Goal: Task Accomplishment & Management: Manage account settings

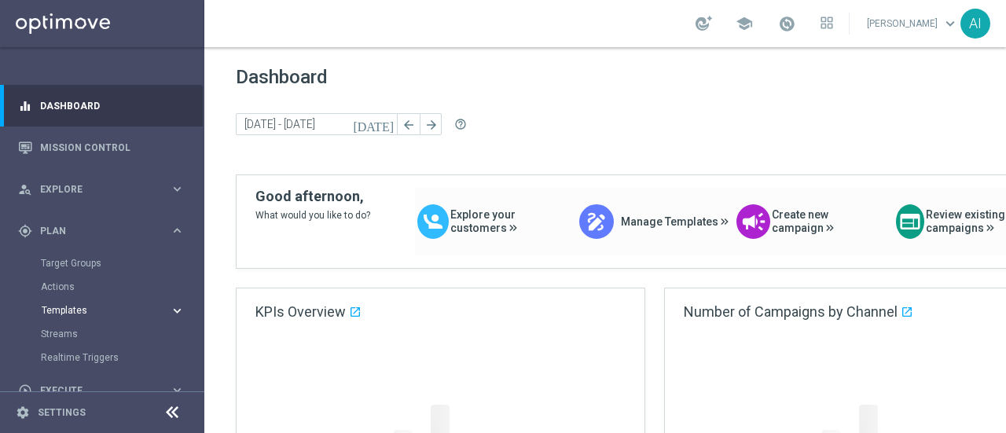
click at [78, 304] on button "Templates keyboard_arrow_right" at bounding box center [113, 310] width 145 height 13
click at [77, 307] on span "Templates" at bounding box center [98, 310] width 112 height 9
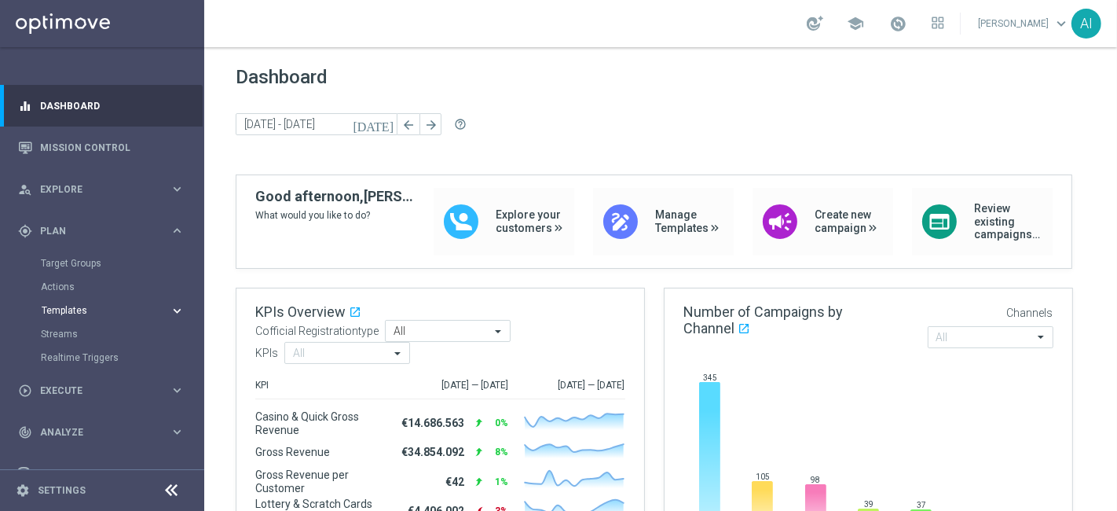
click at [78, 315] on button "Templates keyboard_arrow_right" at bounding box center [113, 310] width 145 height 13
click at [80, 328] on link "Optimail" at bounding box center [106, 334] width 115 height 13
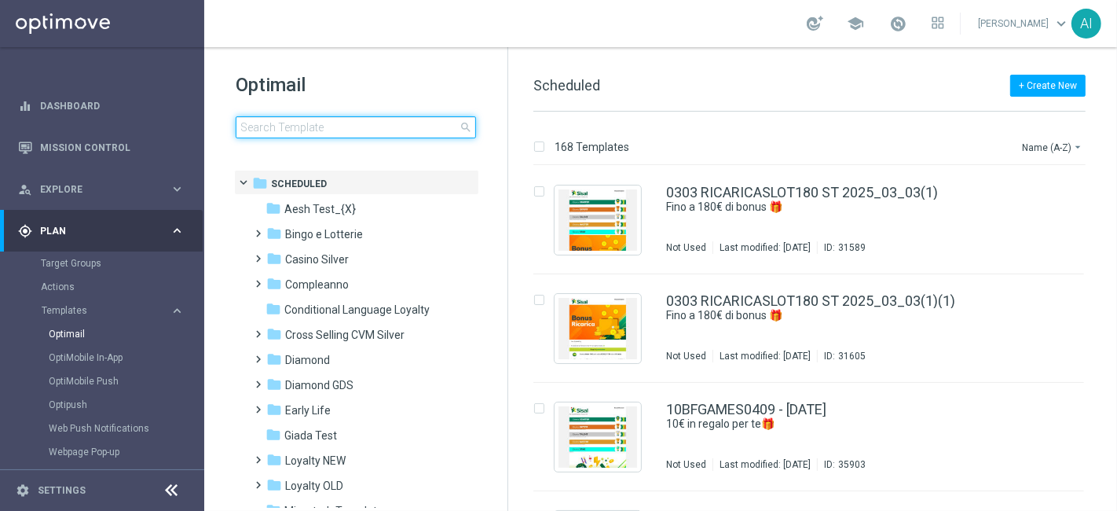
click at [323, 122] on input at bounding box center [356, 127] width 240 height 22
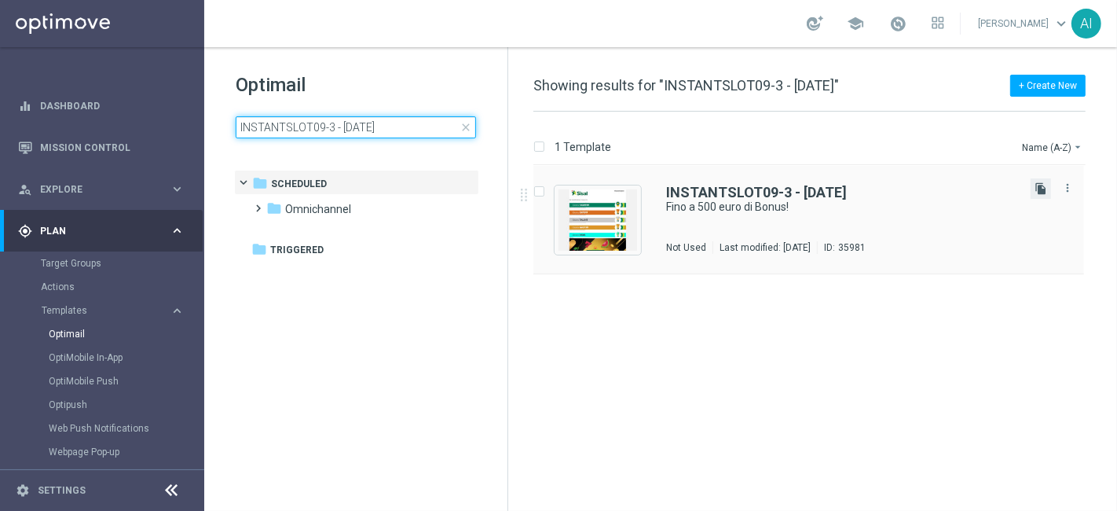
type input "INSTANTSLOT09-3 - 09.09.2025"
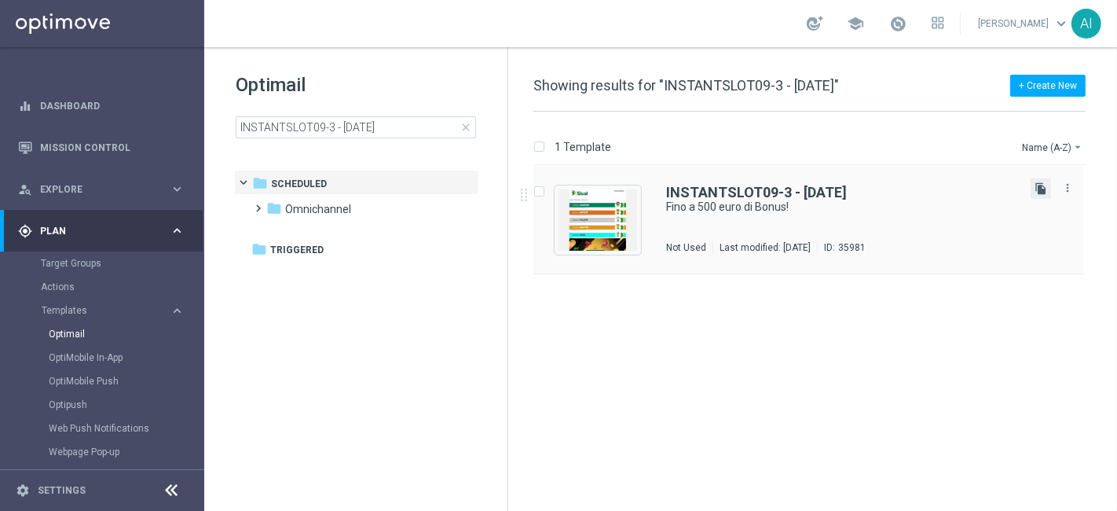
click at [1005, 185] on icon "file_copy" at bounding box center [1041, 188] width 13 height 13
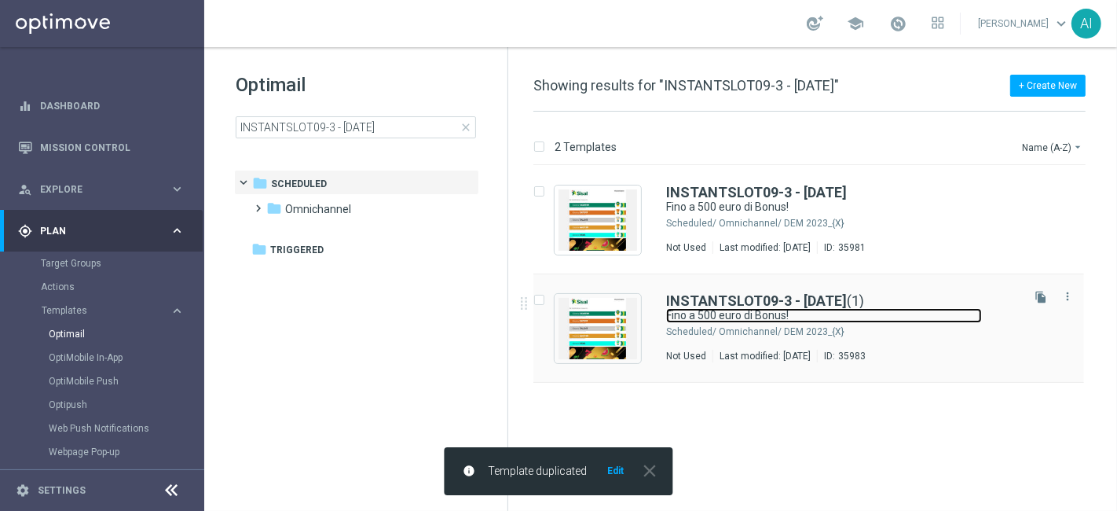
click at [868, 320] on link "Fino a 500 euro di Bonus!" at bounding box center [824, 315] width 316 height 15
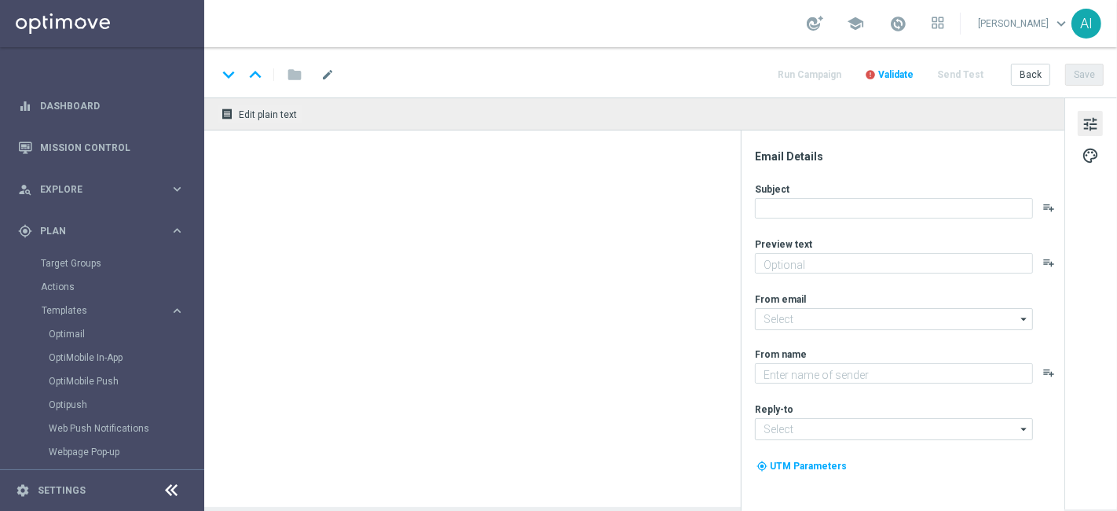
type textarea "Scopri cosa ti abbiamo riservato"
type input "[EMAIL_ADDRESS][DOMAIN_NAME]"
type textarea "Sisal"
type input "[EMAIL_ADDRESS][DOMAIN_NAME]"
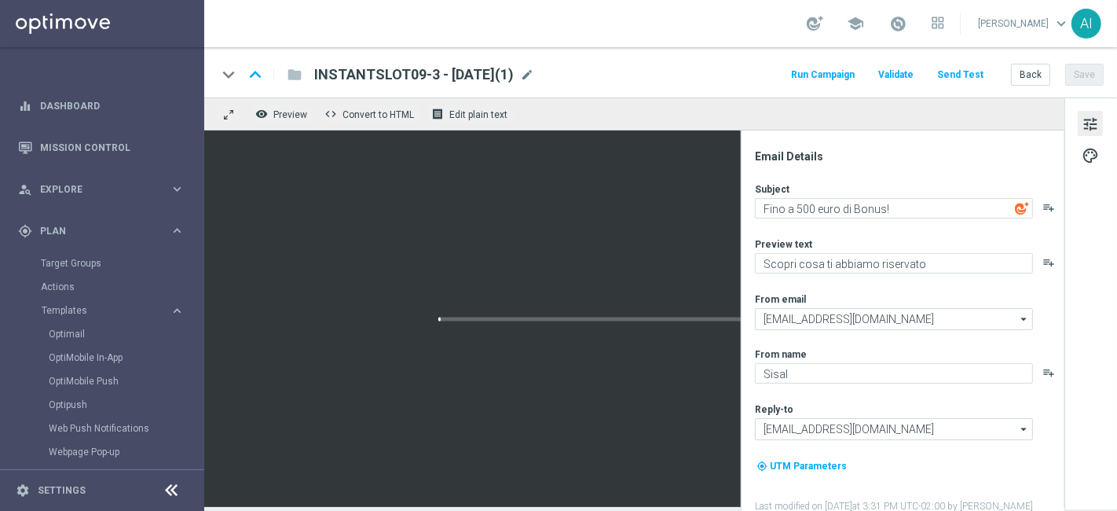
click at [431, 72] on span "INSTANTSLOT09-3 - 09.09.2025(1)" at bounding box center [414, 74] width 200 height 19
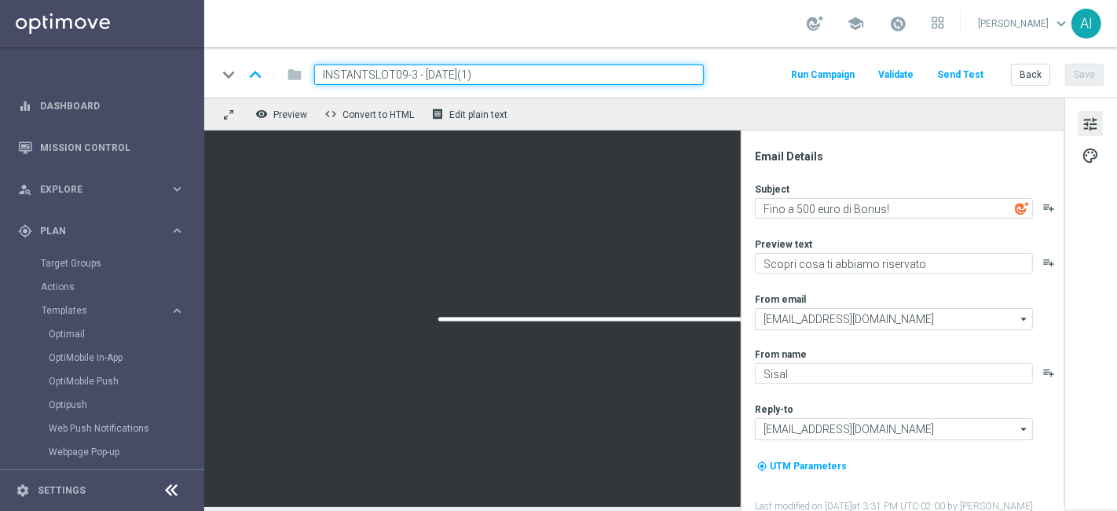
click at [409, 75] on input "INSTANTSLOT09-3 - 09.09.2025(1)" at bounding box center [509, 74] width 390 height 20
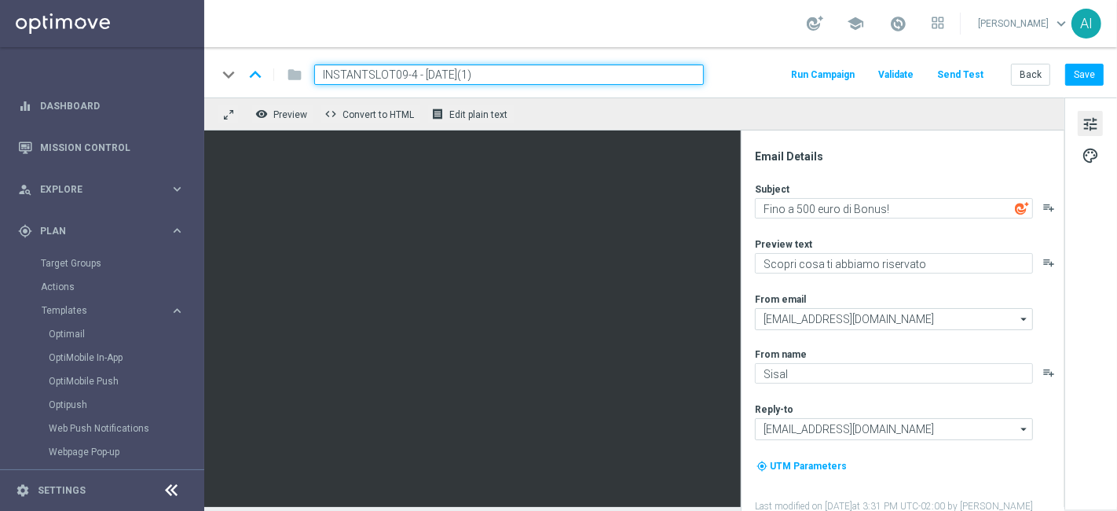
click at [537, 75] on input "INSTANTSLOT09-4 - [DATE](1)" at bounding box center [509, 74] width 390 height 20
type input "INSTANTSLOT09-4 - 09.09.2025"
click at [1005, 72] on button "Save" at bounding box center [1084, 75] width 39 height 22
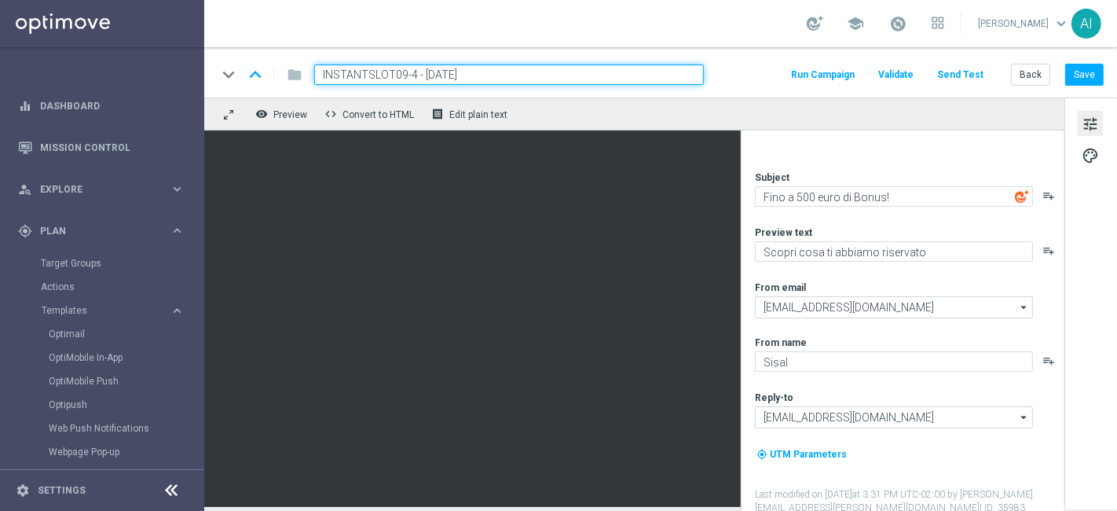
scroll to position [14, 0]
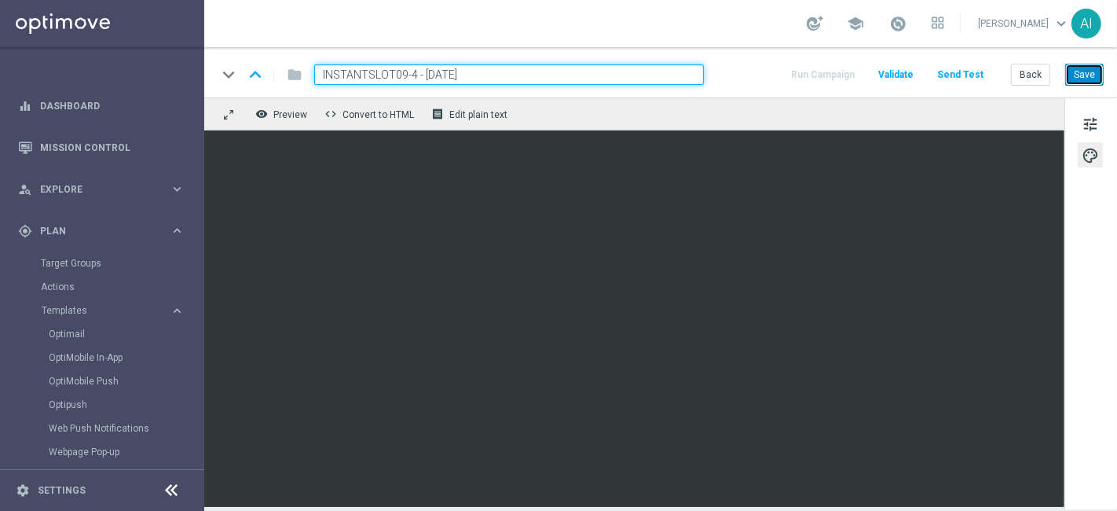
click at [1005, 74] on button "Save" at bounding box center [1084, 75] width 39 height 22
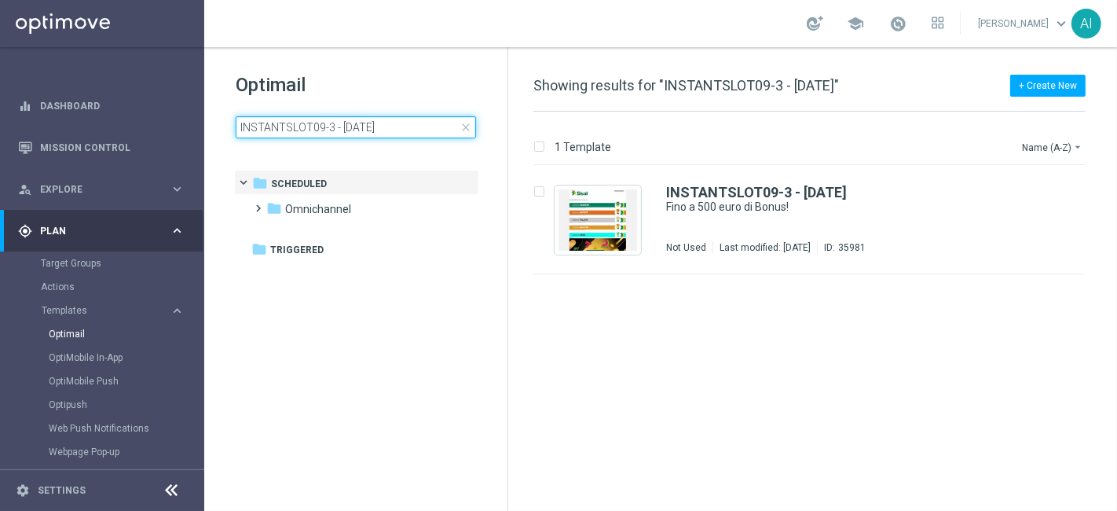
click at [322, 125] on input "INSTANTSLOT09-3 - 09.09.2025" at bounding box center [356, 127] width 240 height 22
type input "INSTANTSLOT09-4 - 09.09.2025"
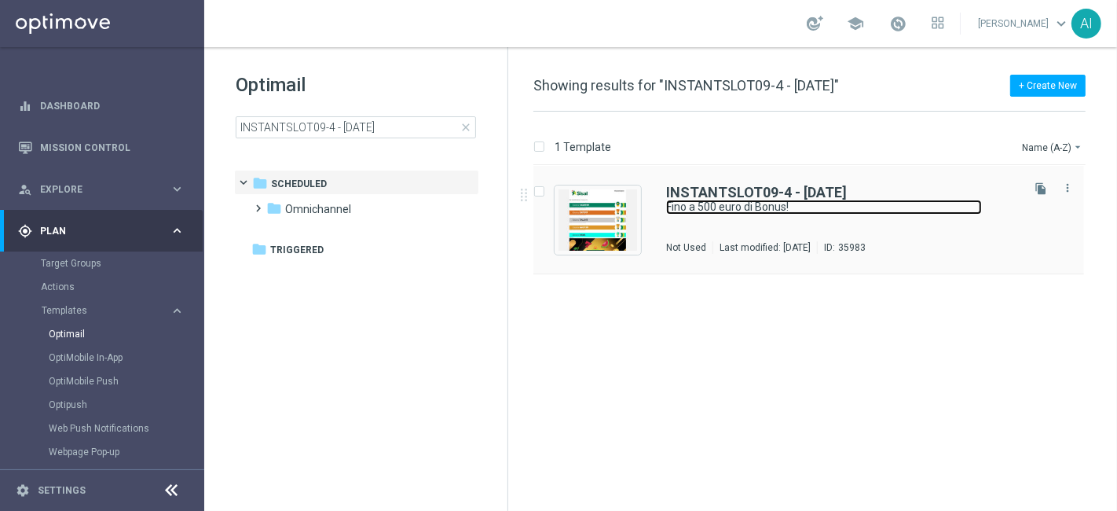
click at [797, 203] on link "Fino a 500 euro di Bonus!" at bounding box center [824, 207] width 316 height 15
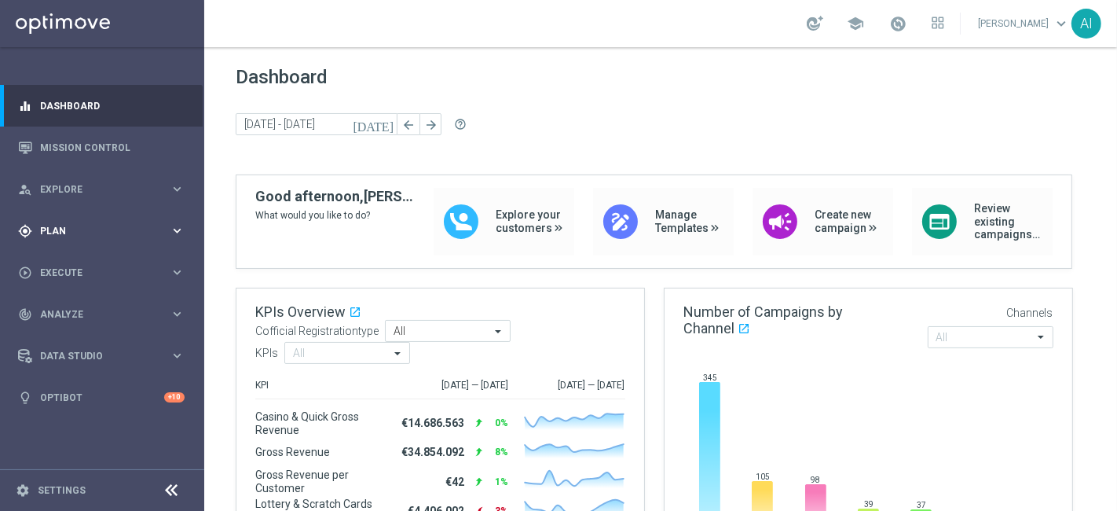
click at [97, 230] on span "Plan" at bounding box center [105, 230] width 130 height 9
click at [94, 304] on button "Templates keyboard_arrow_right" at bounding box center [113, 310] width 145 height 13
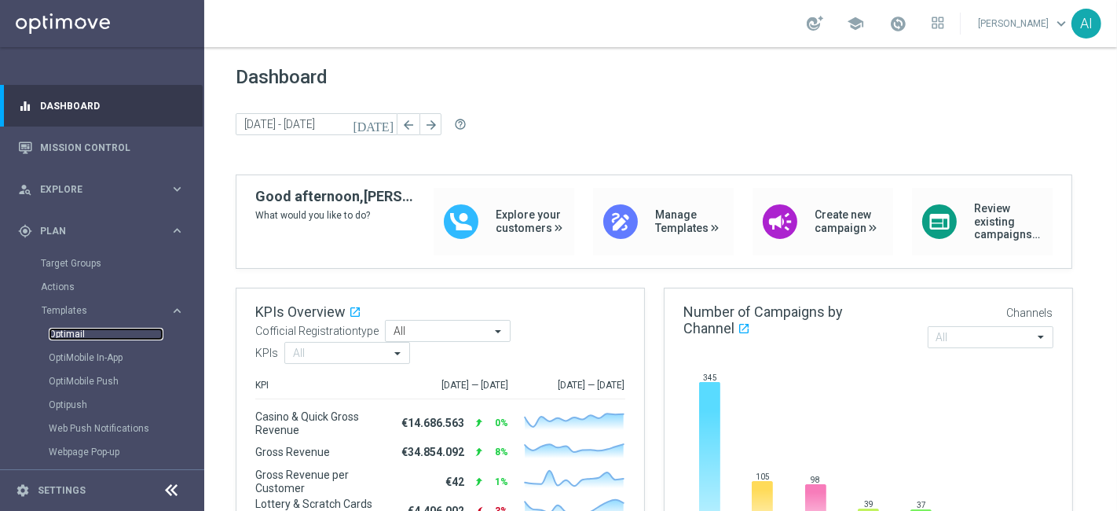
click at [69, 331] on link "Optimail" at bounding box center [106, 334] width 115 height 13
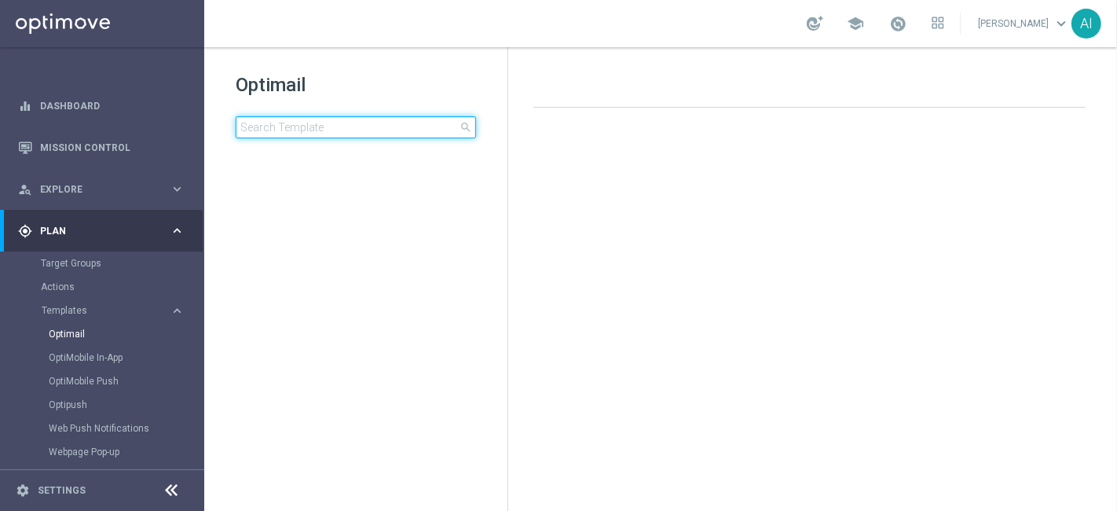
click at [283, 127] on input at bounding box center [356, 127] width 240 height 22
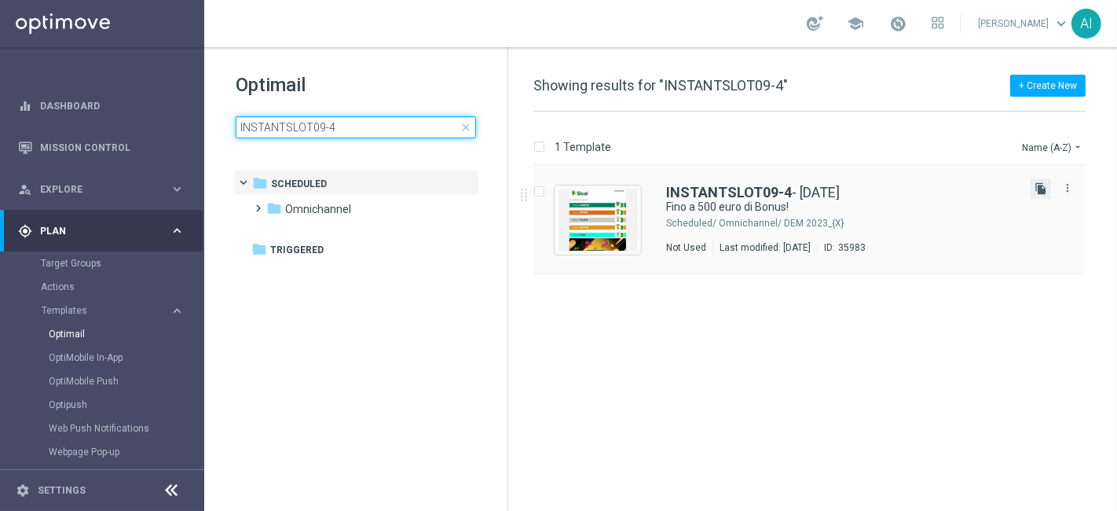
type input "INSTANTSLOT09-4"
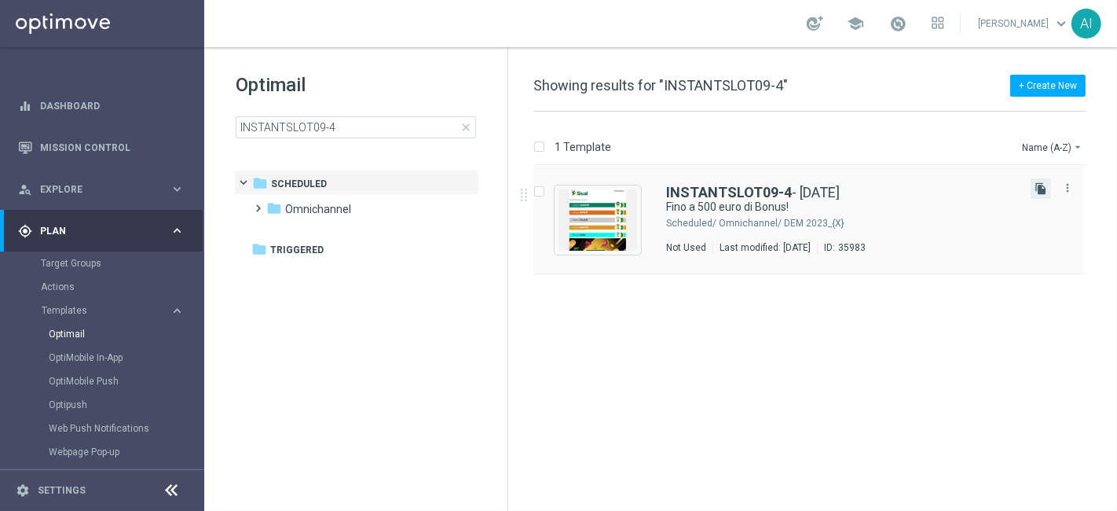
click at [1042, 183] on icon "file_copy" at bounding box center [1041, 188] width 13 height 13
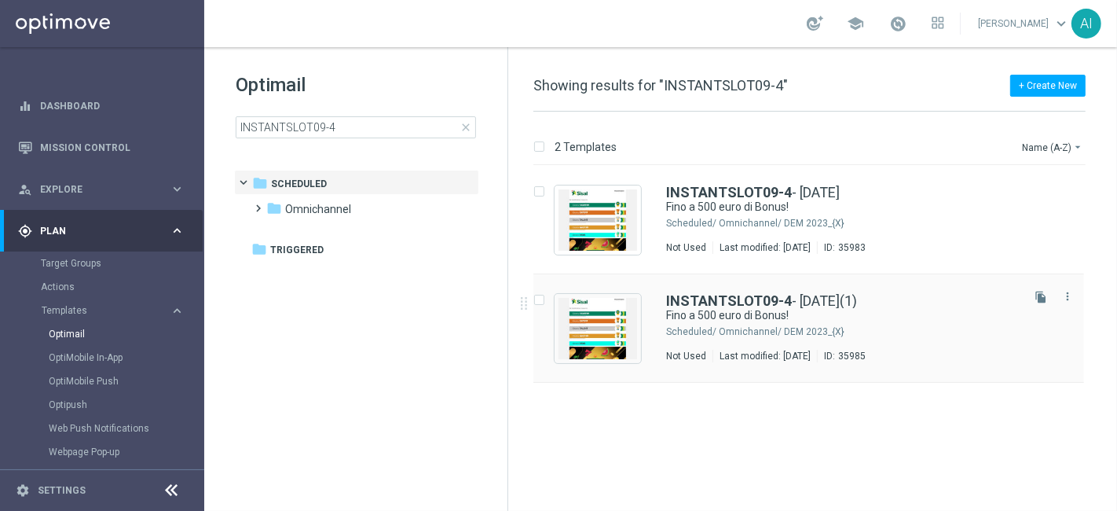
click at [918, 322] on div "INSTANTSLOT09-4 - [DATE](1) Fino a 500 euro di Bonus! Scheduled/ Omnichannel/ D…" at bounding box center [842, 328] width 352 height 68
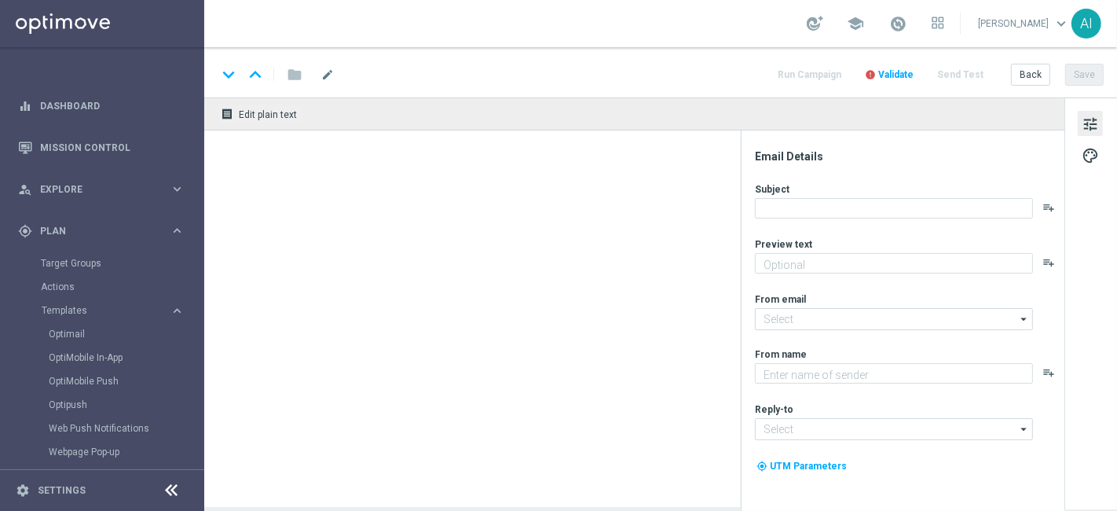
type textarea "Scopri cosa ti abbiamo riservato"
type input "[EMAIL_ADDRESS][DOMAIN_NAME]"
type textarea "Sisal"
type input "[EMAIL_ADDRESS][DOMAIN_NAME]"
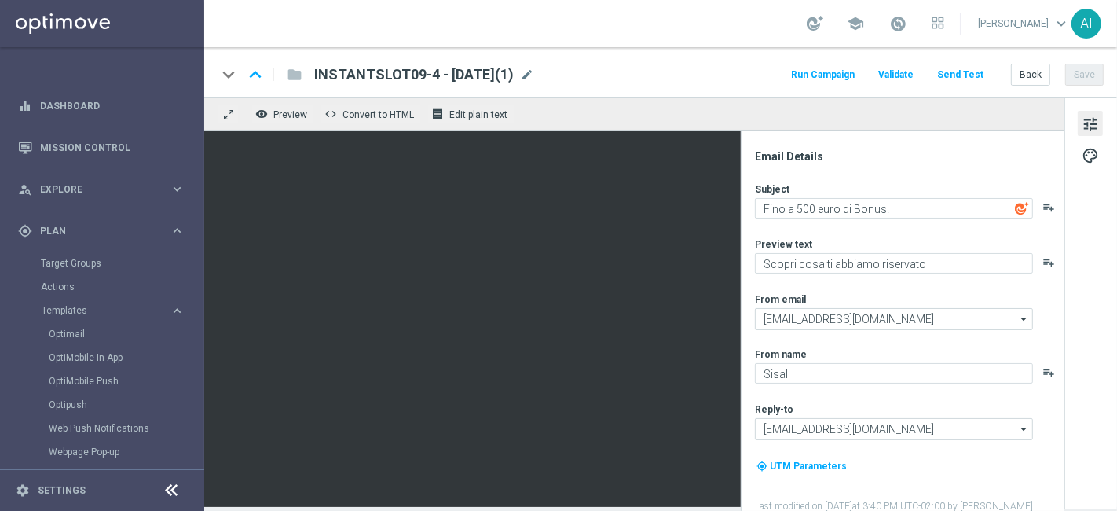
click at [429, 72] on span "INSTANTSLOT09-4 - [DATE](1)" at bounding box center [414, 74] width 200 height 19
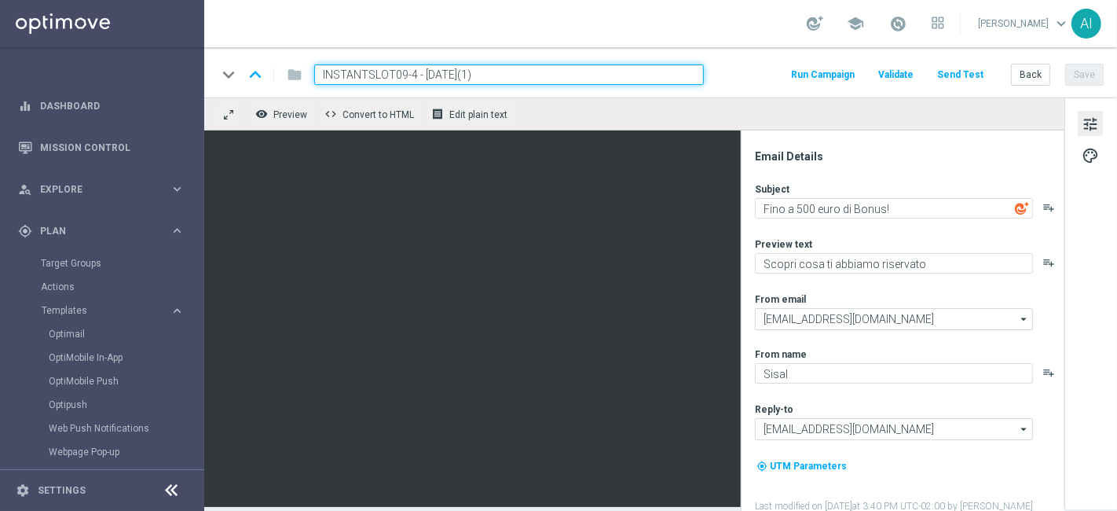
click at [409, 72] on input "INSTANTSLOT09-4 - [DATE](1)" at bounding box center [509, 74] width 390 height 20
drag, startPoint x: 477, startPoint y: 70, endPoint x: 666, endPoint y: 59, distance: 188.9
click at [666, 59] on div "keyboard_arrow_down keyboard_arrow_up folder INSTANTSLOT09-5 - [DATE](1) Run Ca…" at bounding box center [660, 72] width 913 height 50
type input "INSTANTSLOT09-5 - [DATE]"
click at [1084, 67] on button "Save" at bounding box center [1084, 75] width 39 height 22
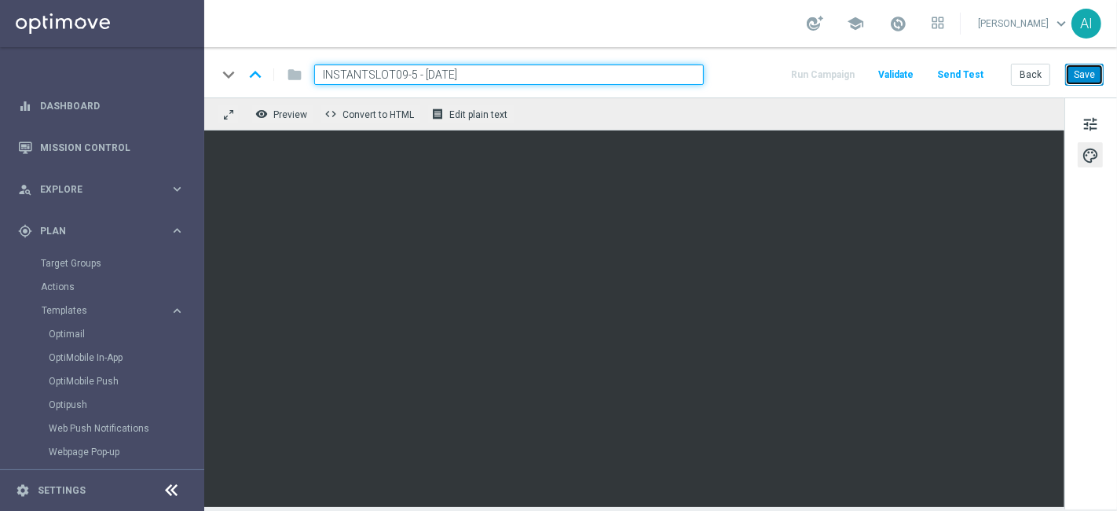
click at [1093, 77] on button "Save" at bounding box center [1084, 75] width 39 height 22
click at [76, 331] on link "Optimail" at bounding box center [106, 334] width 115 height 13
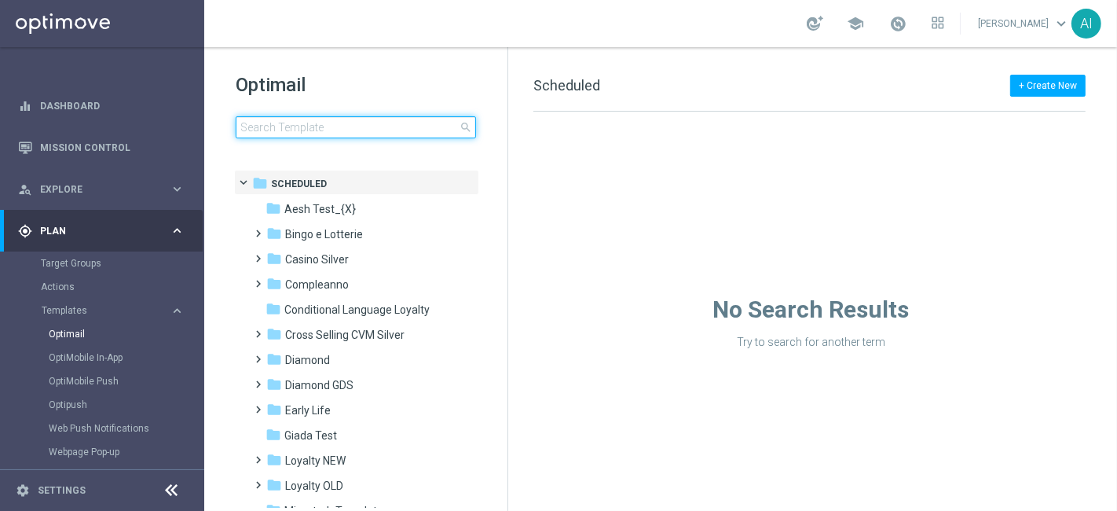
click at [339, 134] on input at bounding box center [356, 127] width 240 height 22
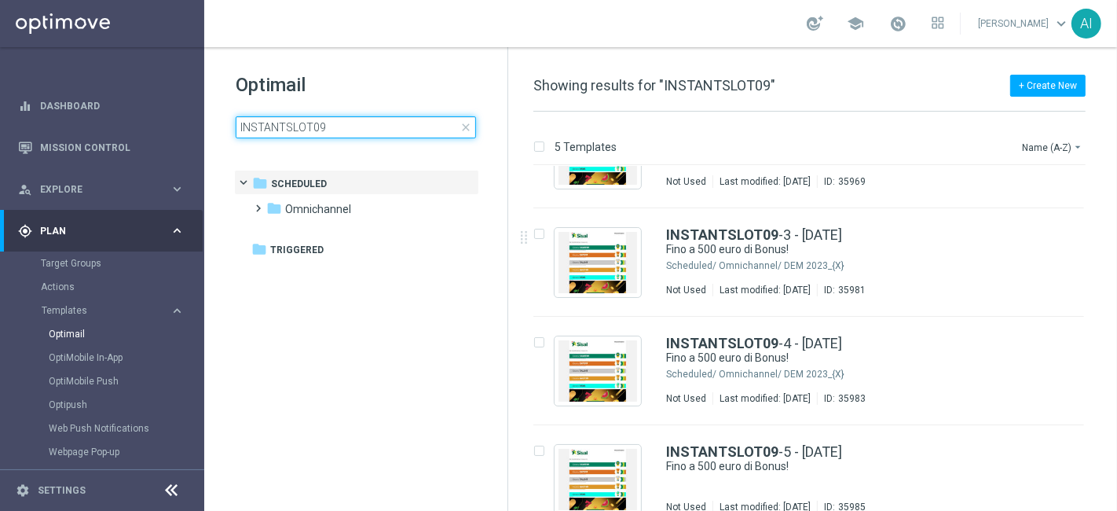
scroll to position [196, 0]
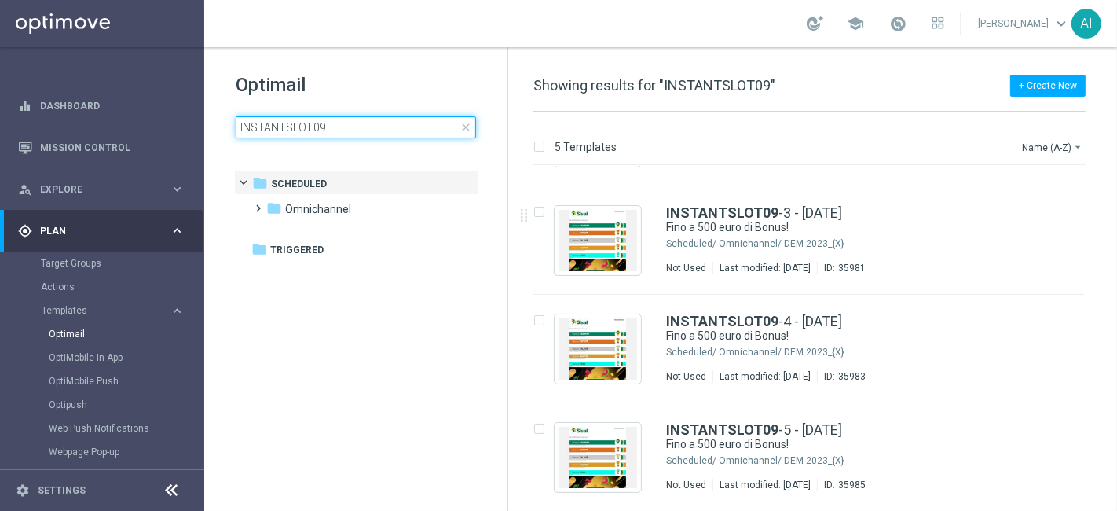
type input "INSTANTSLOT09"
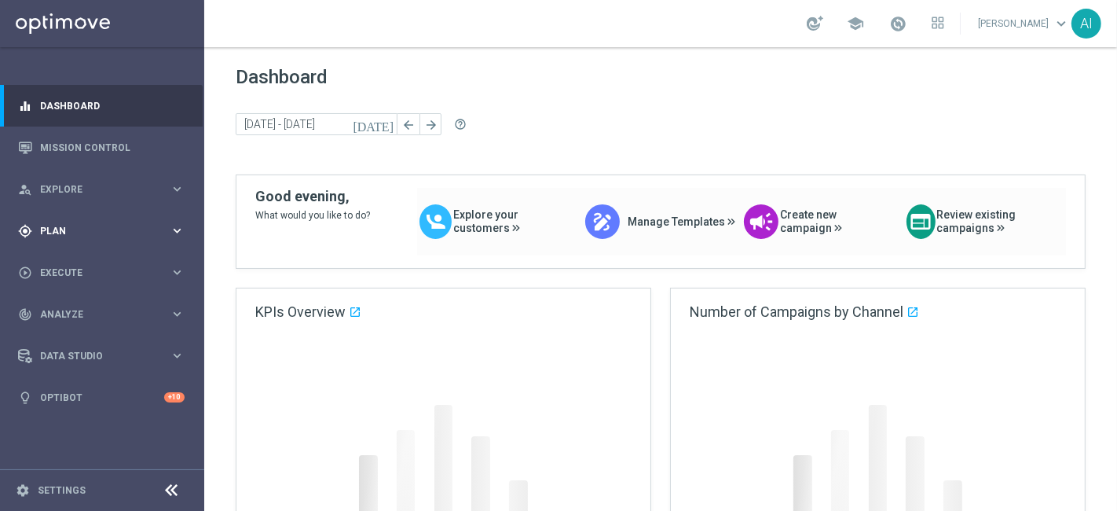
click at [98, 229] on span "Plan" at bounding box center [105, 230] width 130 height 9
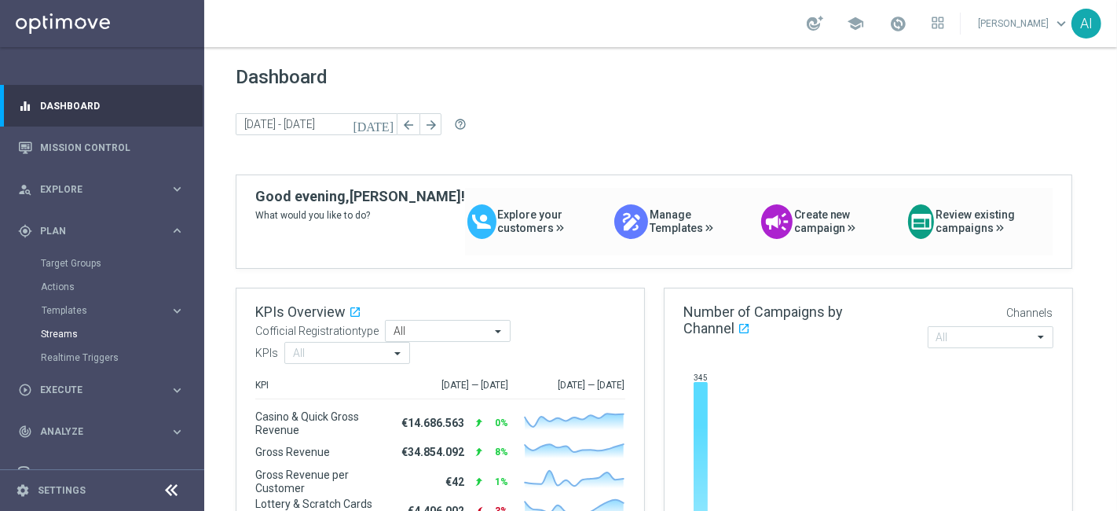
scroll to position [53, 0]
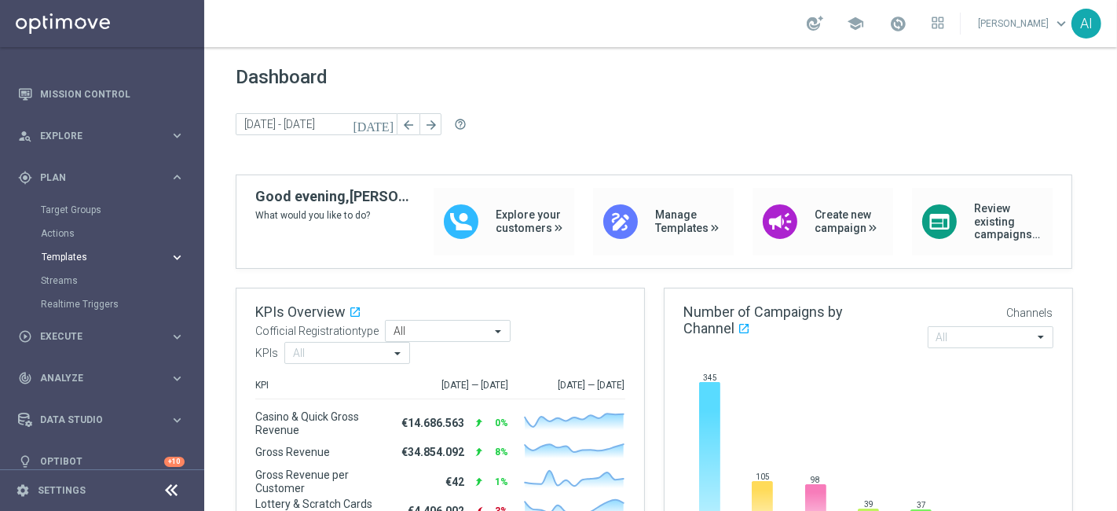
click at [105, 258] on span "Templates" at bounding box center [98, 256] width 112 height 9
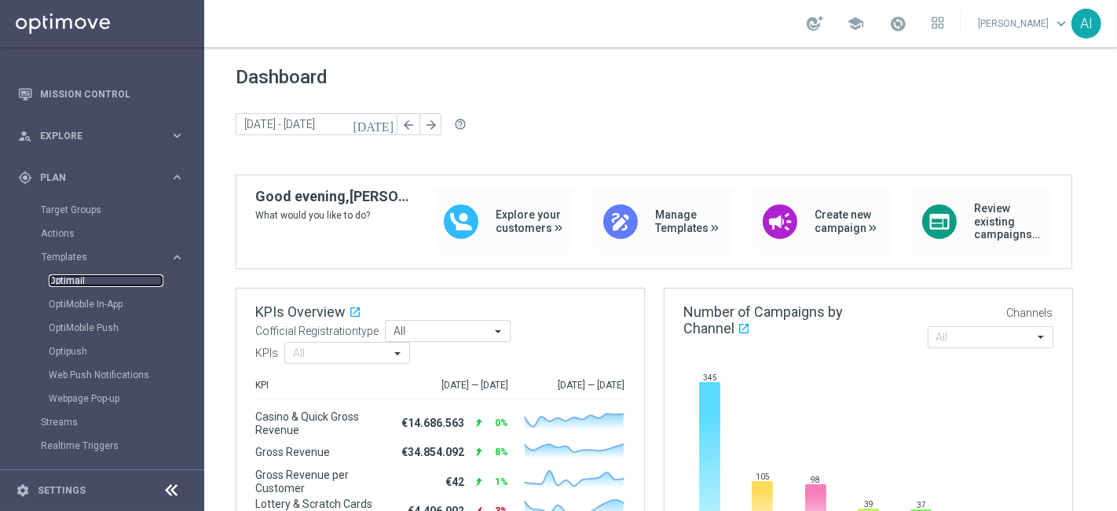
click at [64, 278] on link "Optimail" at bounding box center [106, 280] width 115 height 13
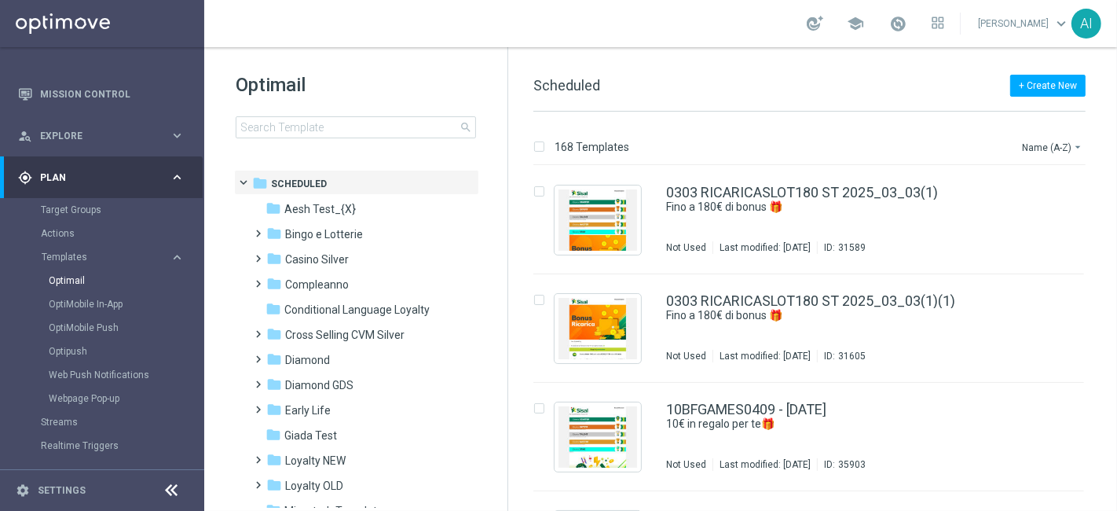
click at [329, 138] on div "Optimail search folder 1 Folder folder Scheduled more_vert folder Aesh Test_{X}…" at bounding box center [355, 144] width 303 height 195
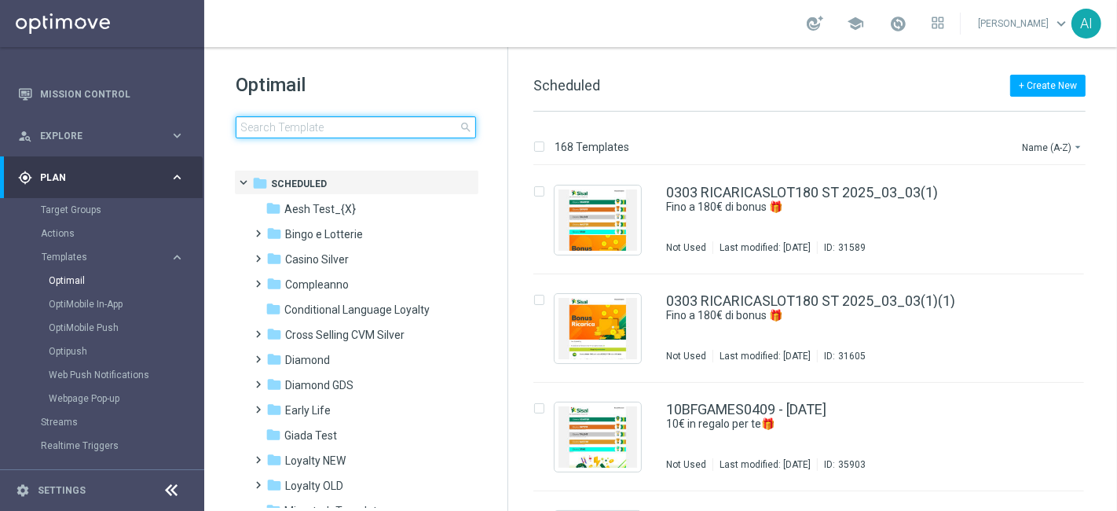
click at [326, 128] on input at bounding box center [356, 127] width 240 height 22
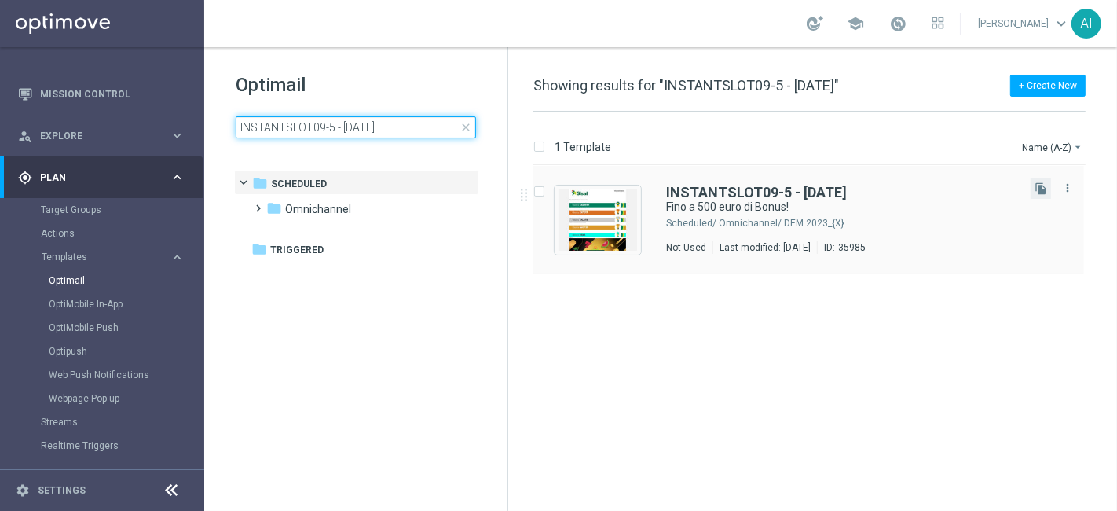
type input "INSTANTSLOT09-5 - [DATE]"
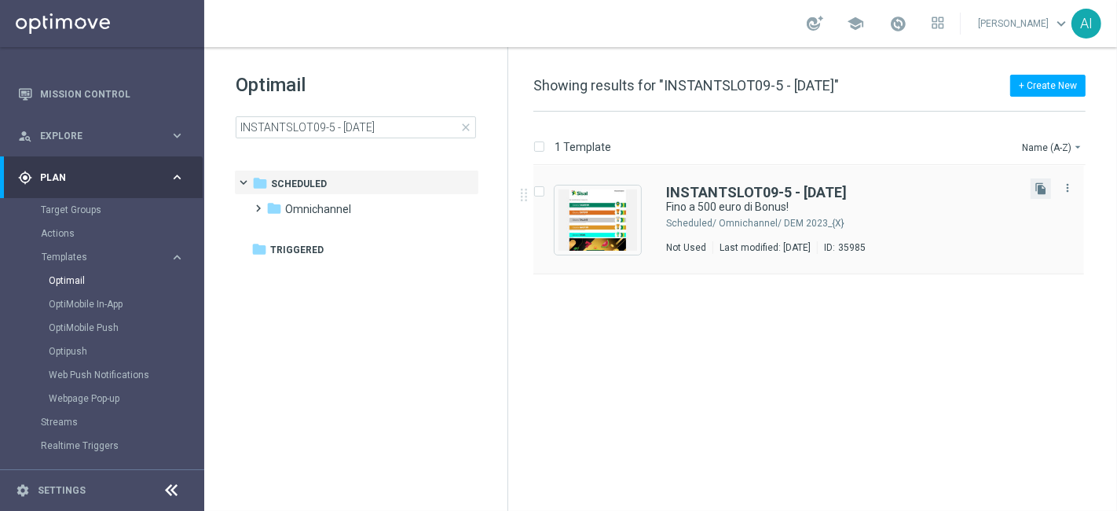
click at [1051, 181] on button "file_copy" at bounding box center [1041, 188] width 20 height 20
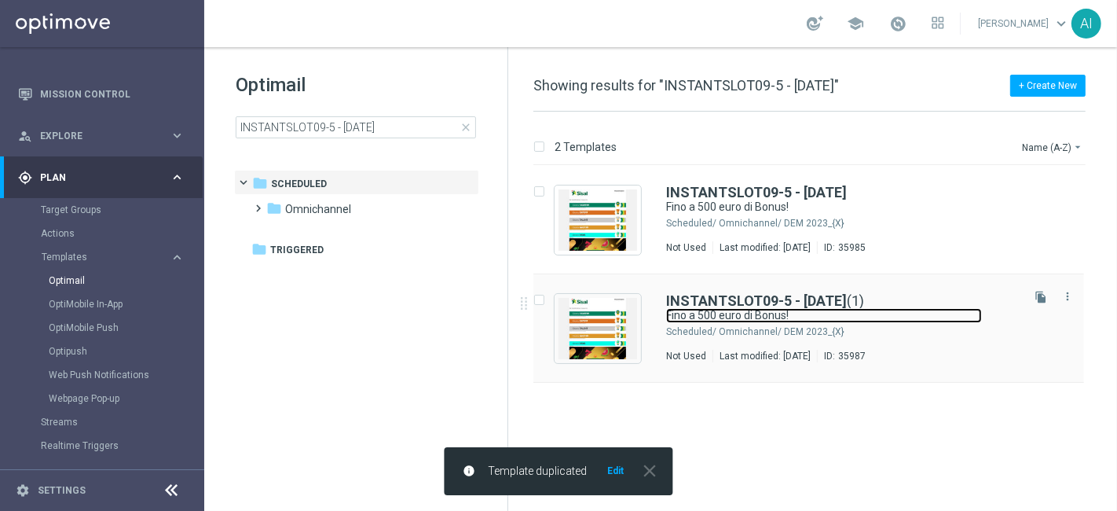
click at [916, 317] on link "Fino a 500 euro di Bonus!" at bounding box center [824, 315] width 316 height 15
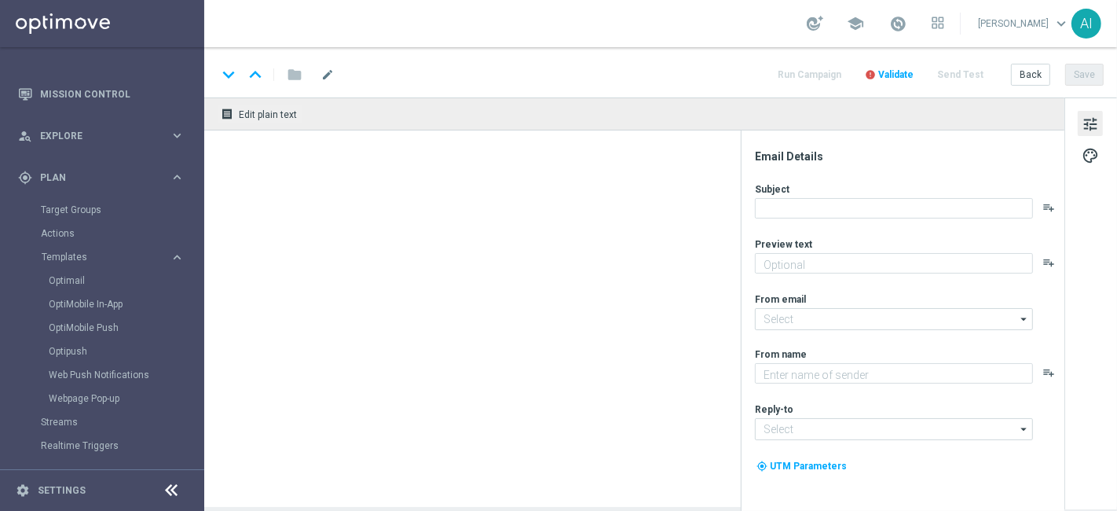
type textarea "Scopri cosa ti abbiamo riservato"
type input "[EMAIL_ADDRESS][DOMAIN_NAME]"
type textarea "Sisal"
type input "[EMAIL_ADDRESS][DOMAIN_NAME]"
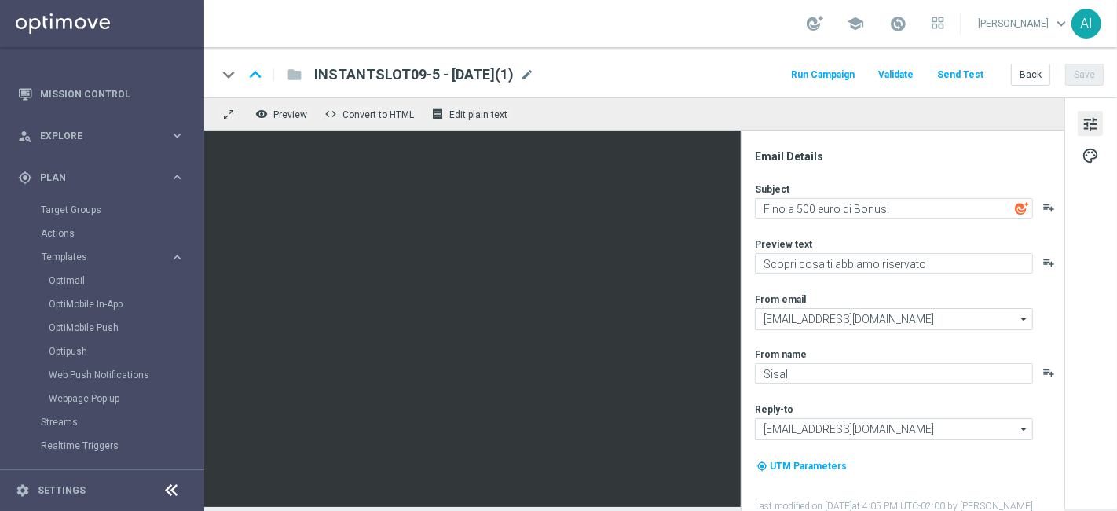
click at [429, 75] on span "INSTANTSLOT09-5 - [DATE](1)" at bounding box center [414, 74] width 200 height 19
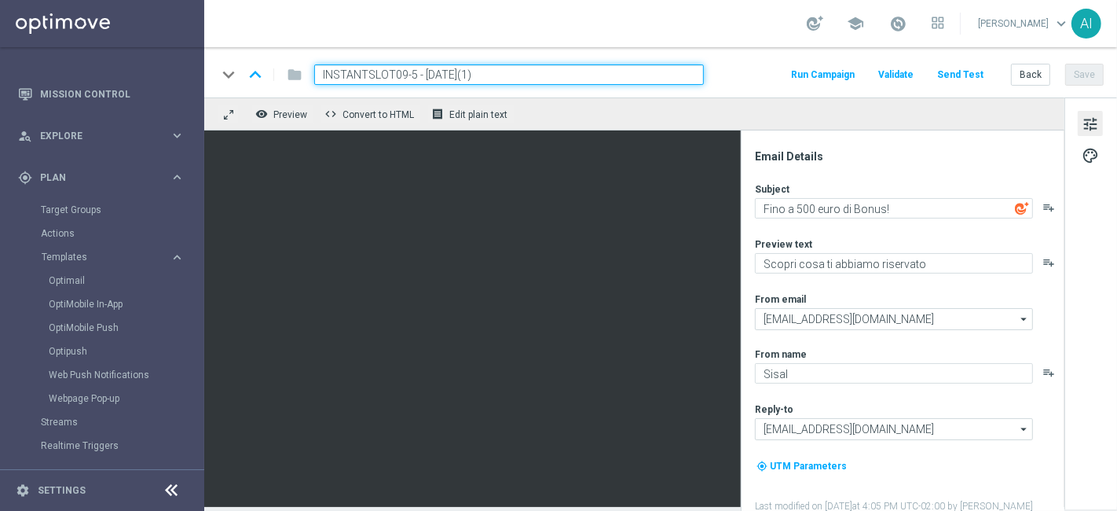
click at [411, 72] on input "INSTANTSLOT09-5 - [DATE](1)" at bounding box center [509, 74] width 390 height 20
drag, startPoint x: 478, startPoint y: 73, endPoint x: 863, endPoint y: 64, distance: 385.1
click at [856, 66] on div "keyboard_arrow_down keyboard_arrow_up folder INSTANTSLOT09-6 - 09.09.2025(1) Ru…" at bounding box center [660, 74] width 887 height 20
click at [1086, 81] on button "Save" at bounding box center [1084, 75] width 39 height 22
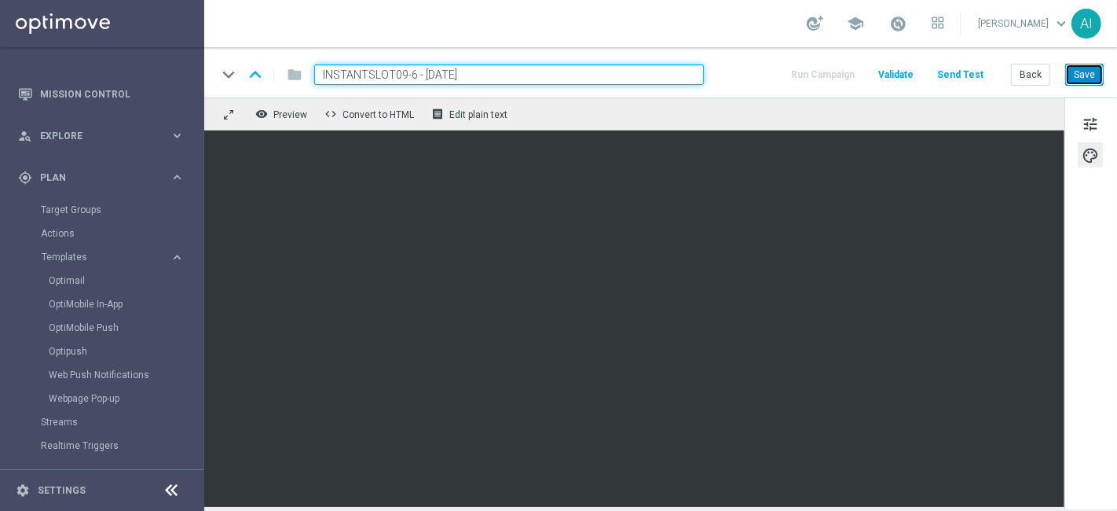
click at [1082, 79] on button "Save" at bounding box center [1084, 75] width 39 height 22
drag, startPoint x: 404, startPoint y: 75, endPoint x: 725, endPoint y: 64, distance: 321.6
click at [723, 64] on div "keyboard_arrow_down keyboard_arrow_up folder INSTANTSLOT09-6 - 09.09.2025 Run C…" at bounding box center [660, 74] width 887 height 20
type input "INSTANTSLOT09"
drag, startPoint x: 419, startPoint y: 72, endPoint x: 0, endPoint y: 61, distance: 418.9
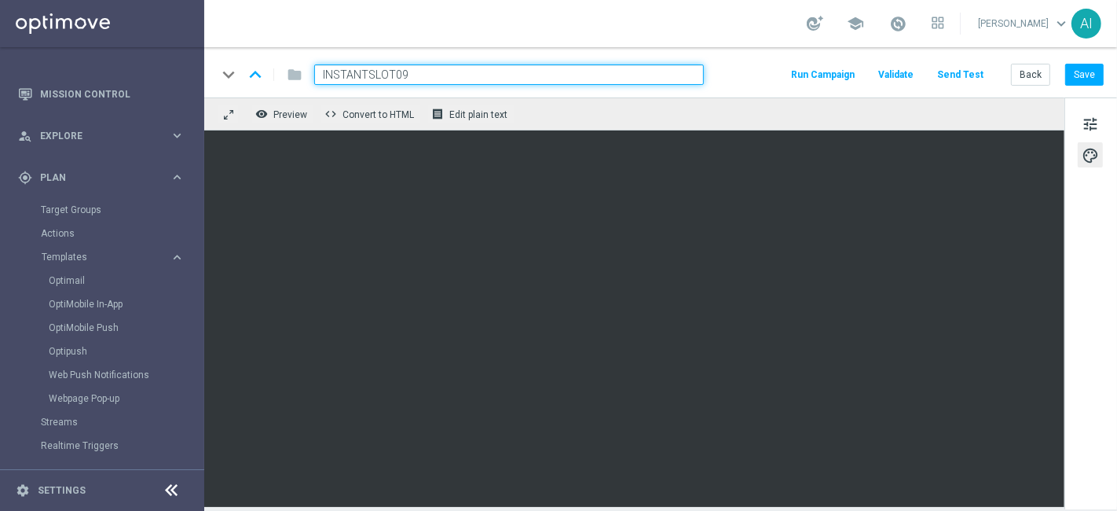
click at [0, 61] on main "equalizer Dashboard Mission Control" at bounding box center [558, 255] width 1117 height 511
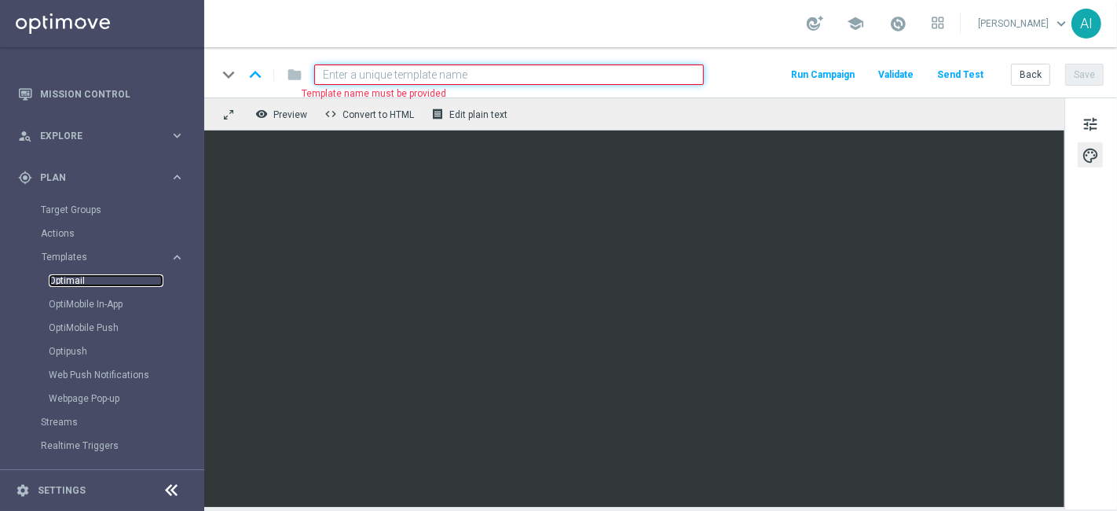
click at [72, 283] on link "Optimail" at bounding box center [106, 280] width 115 height 13
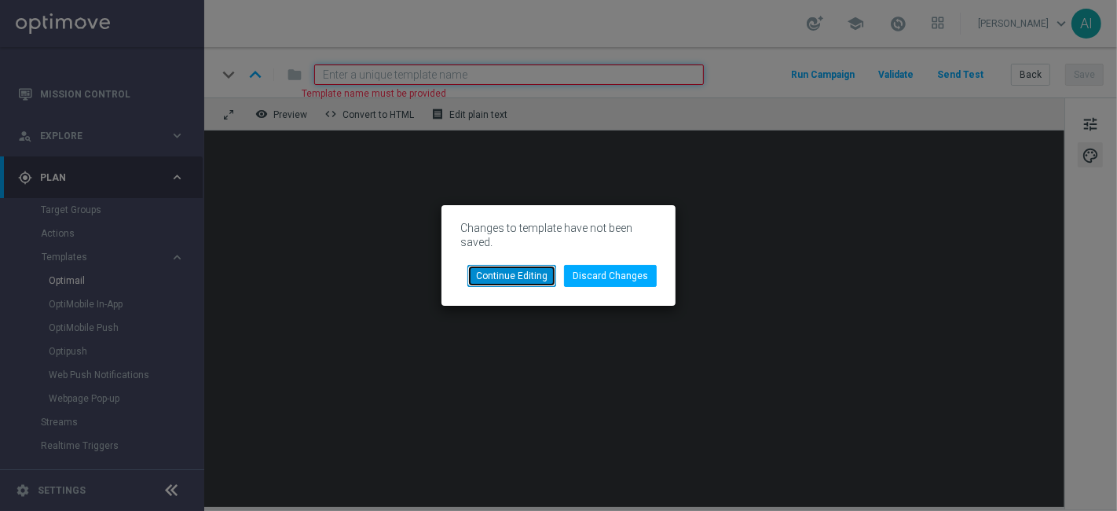
click at [516, 281] on button "Continue Editing" at bounding box center [512, 276] width 89 height 22
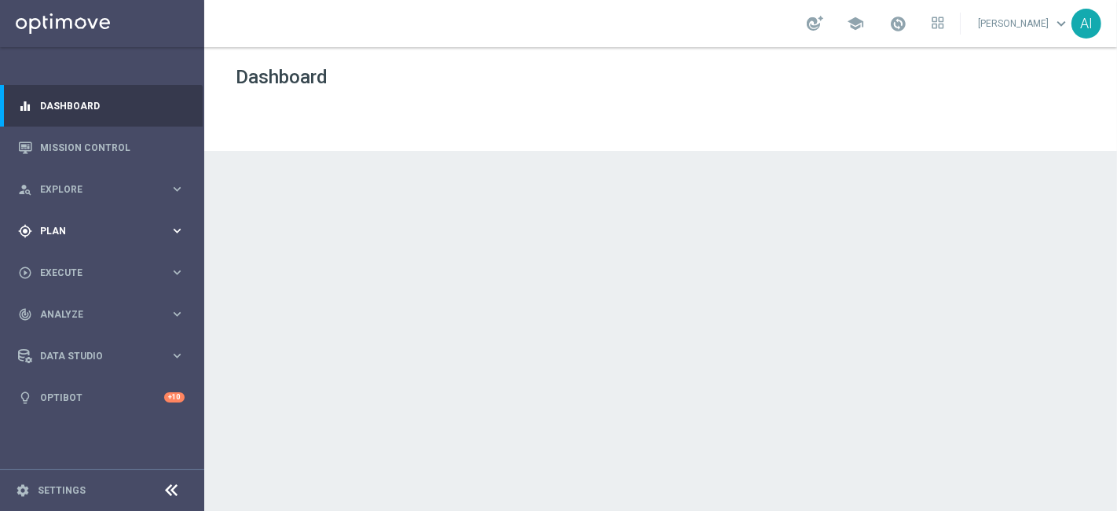
click at [62, 229] on span "Plan" at bounding box center [105, 230] width 130 height 9
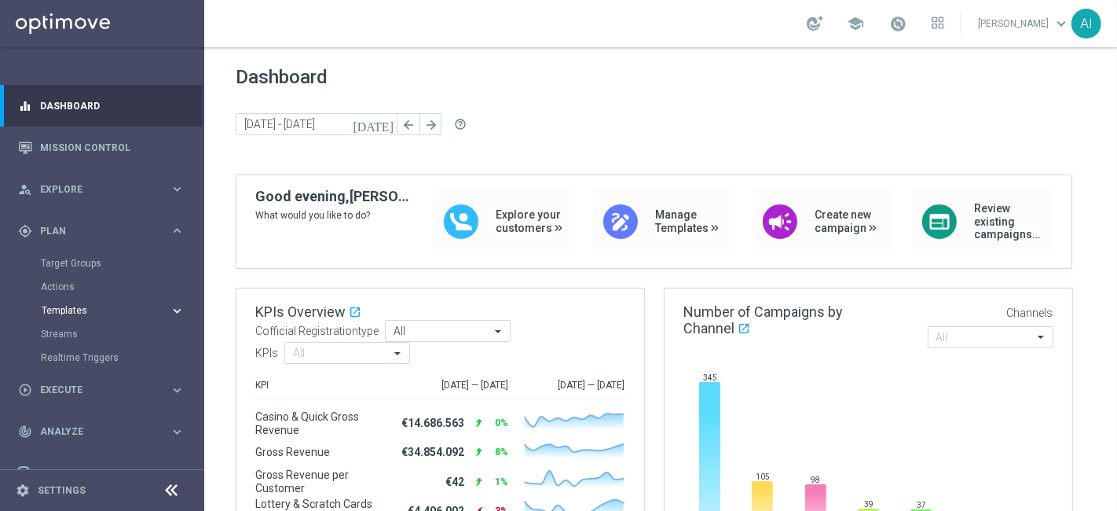
click at [80, 313] on span "Templates" at bounding box center [98, 310] width 112 height 9
click at [80, 330] on link "Optimail" at bounding box center [106, 334] width 115 height 13
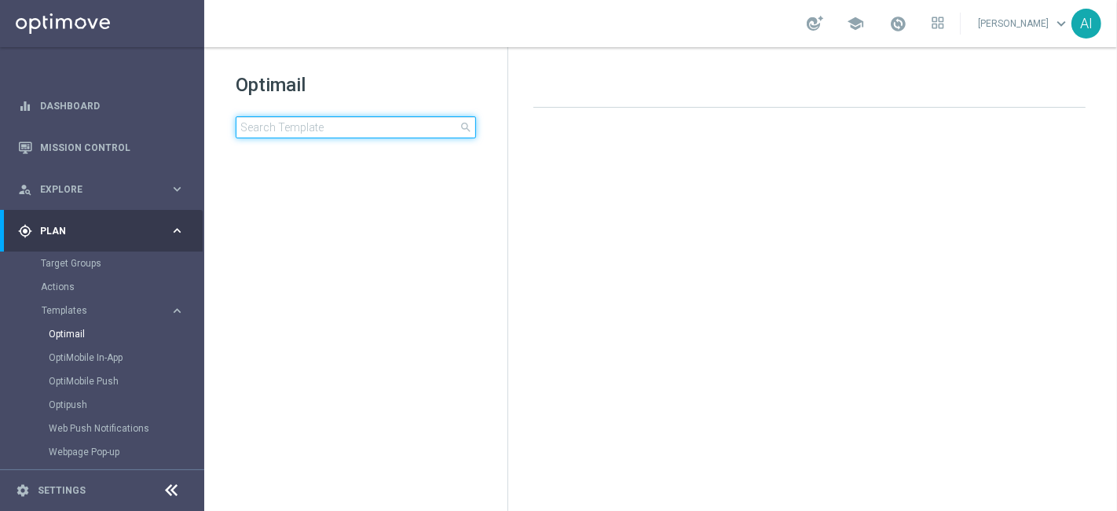
click at [347, 137] on input at bounding box center [356, 127] width 240 height 22
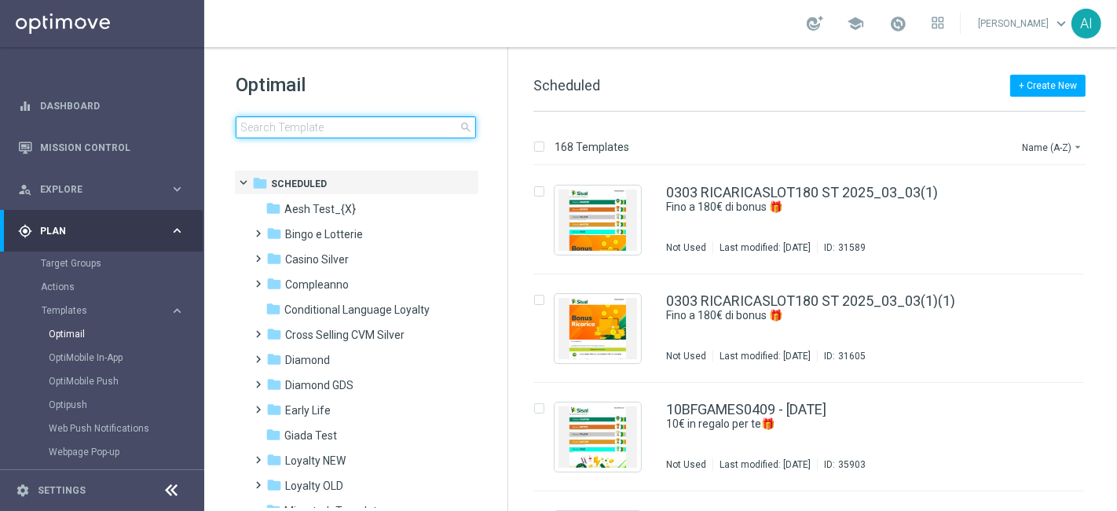
type input "INSTANTSLOT09"
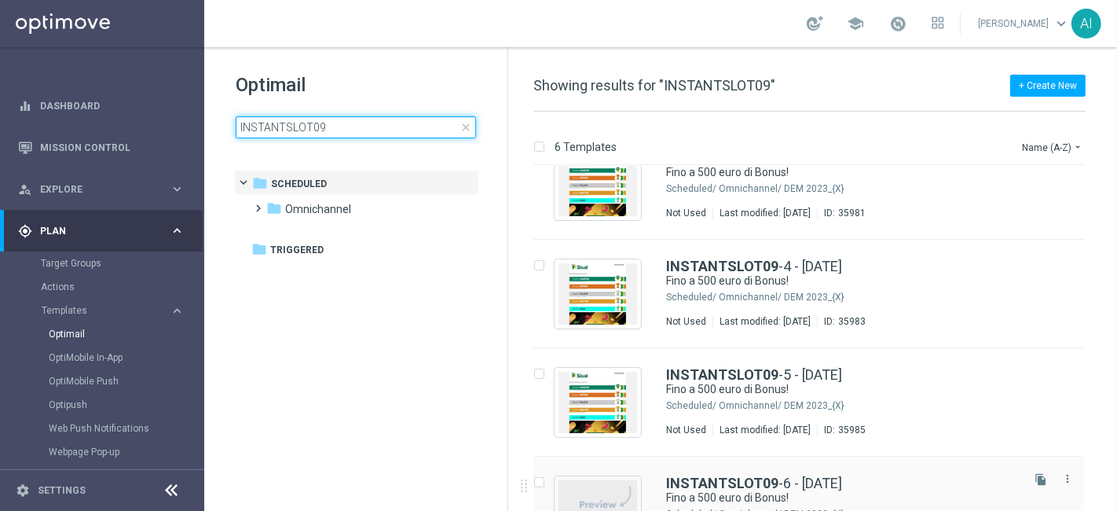
scroll to position [305, 0]
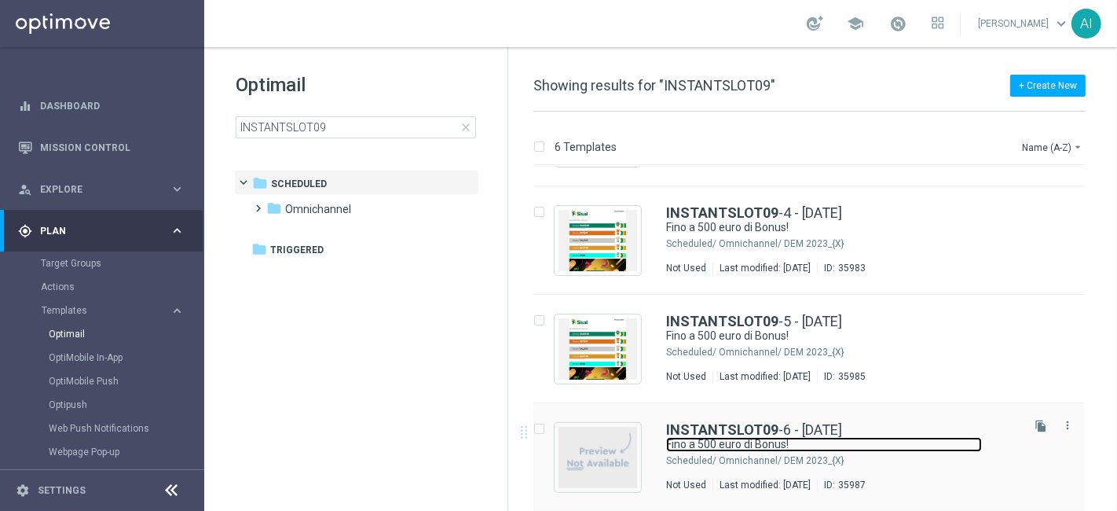
click at [860, 449] on link "Fino a 500 euro di Bonus!" at bounding box center [824, 444] width 316 height 15
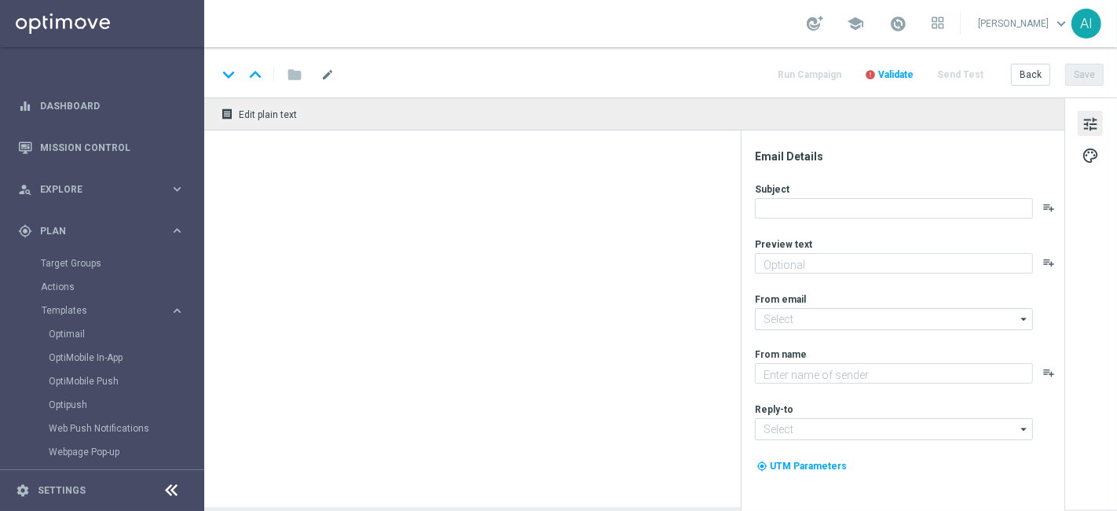
type textarea "Scopri cosa ti abbiamo riservato"
type input "[EMAIL_ADDRESS][DOMAIN_NAME]"
type textarea "Sisal"
type input "[EMAIL_ADDRESS][DOMAIN_NAME]"
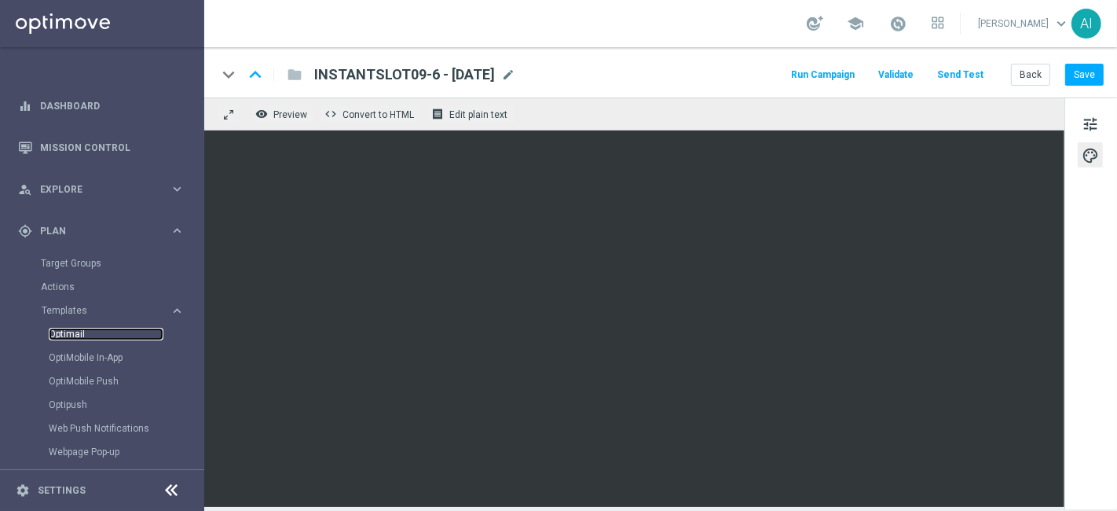
click at [77, 330] on link "Optimail" at bounding box center [106, 334] width 115 height 13
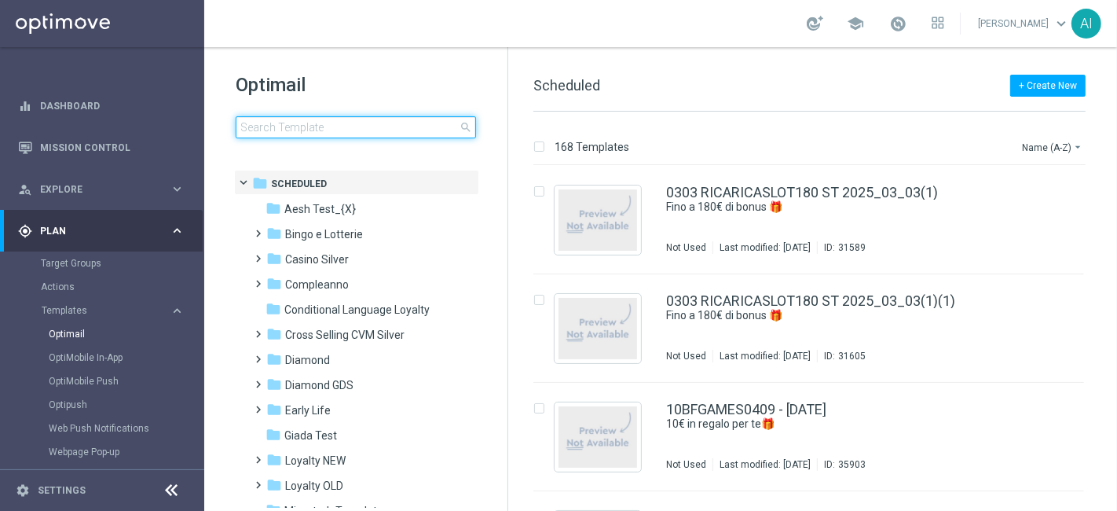
click at [319, 124] on input at bounding box center [356, 127] width 240 height 22
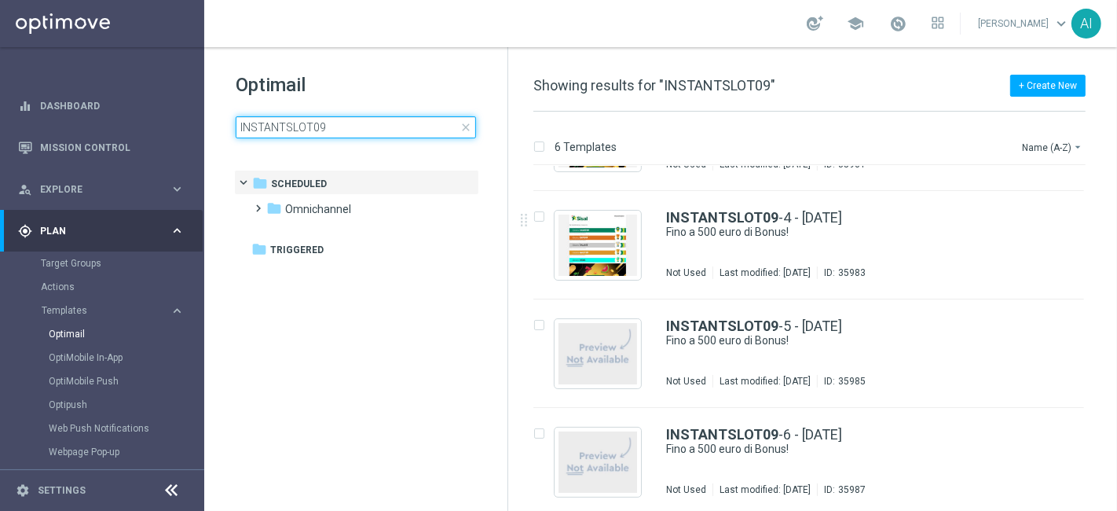
scroll to position [305, 0]
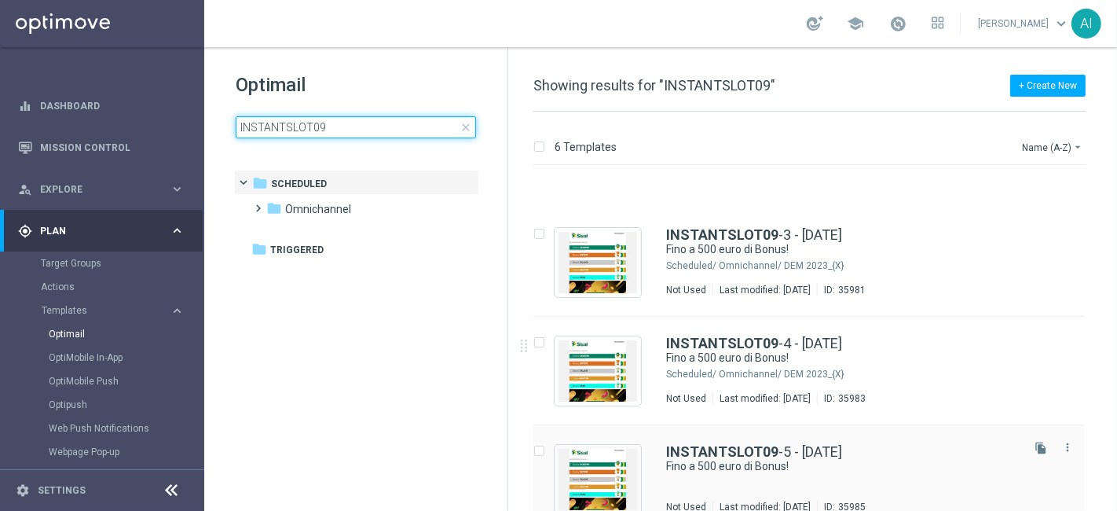
scroll to position [305, 0]
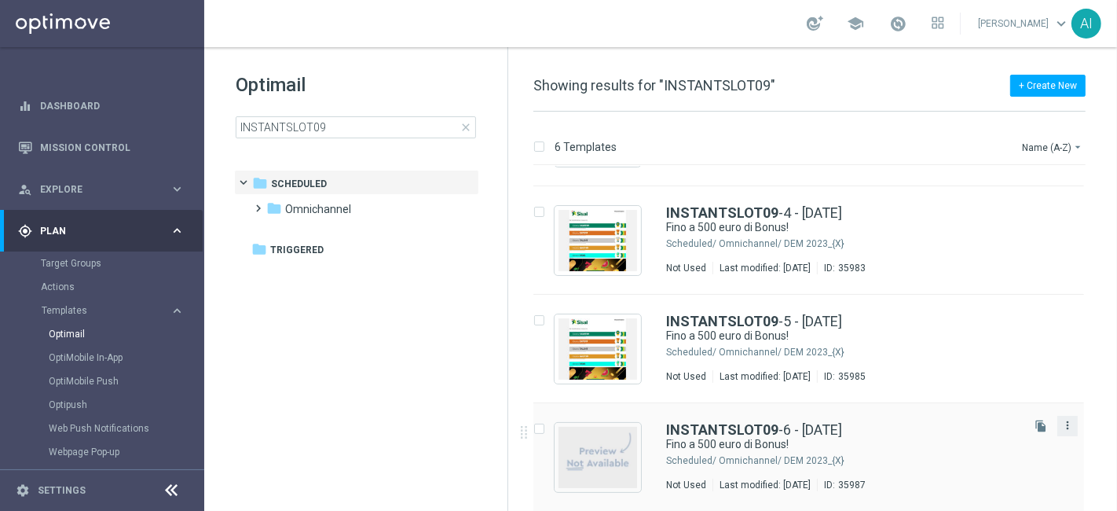
click at [1064, 424] on icon "more_vert" at bounding box center [1068, 425] width 13 height 13
click at [998, 490] on div "delete_forever Delete" at bounding box center [995, 486] width 126 height 22
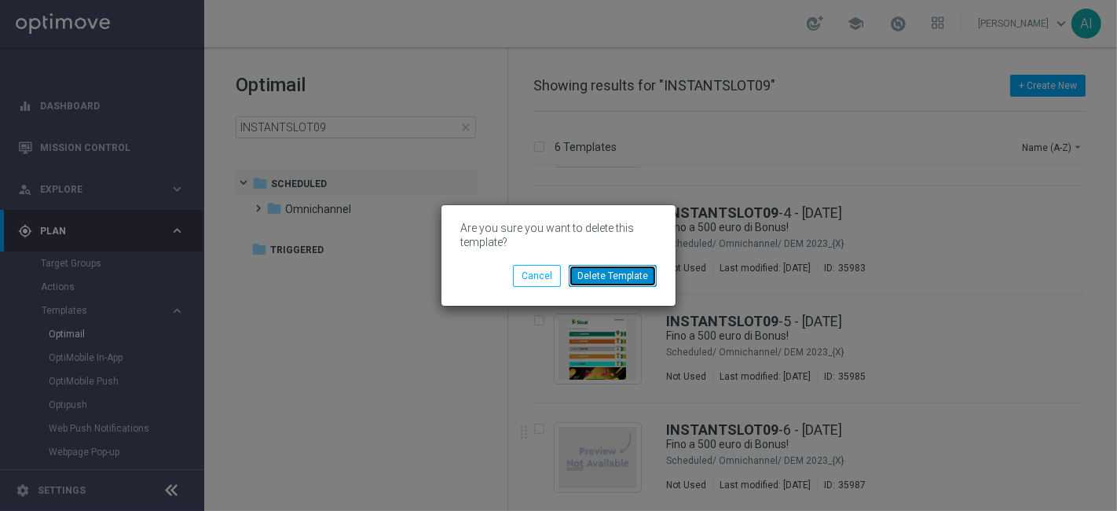
click at [614, 271] on button "Delete Template" at bounding box center [613, 276] width 88 height 22
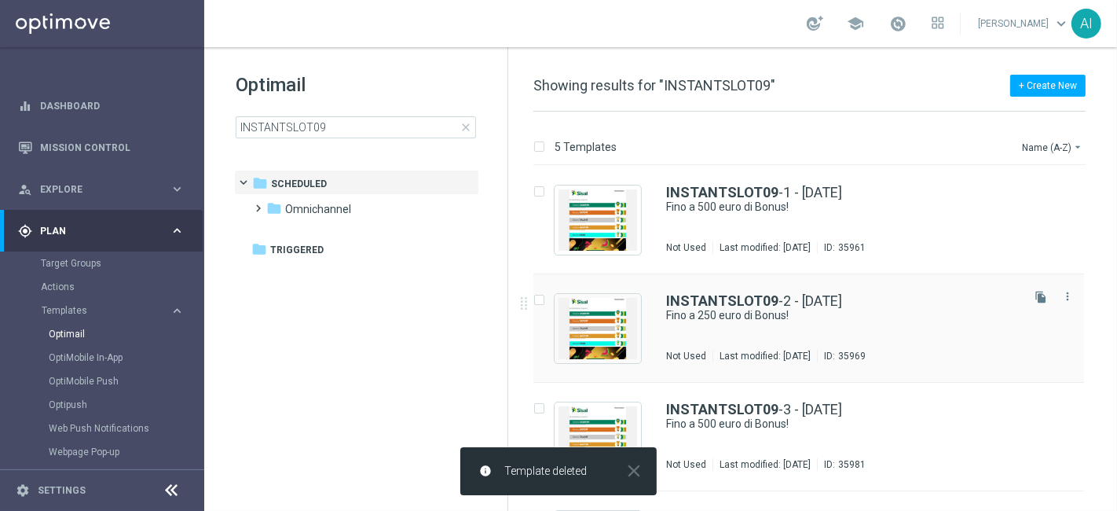
scroll to position [196, 0]
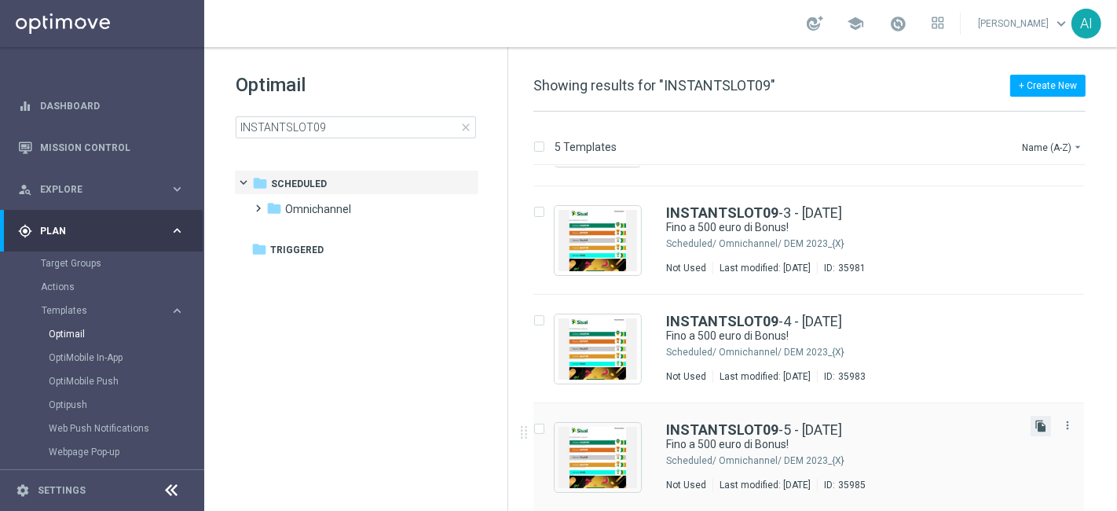
click at [1039, 424] on icon "file_copy" at bounding box center [1041, 426] width 13 height 13
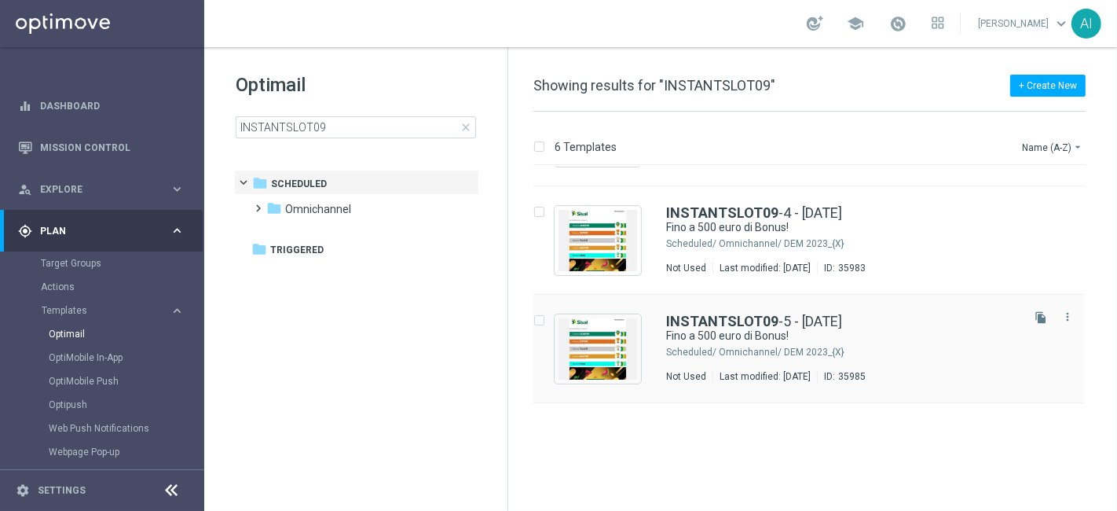
scroll to position [0, 0]
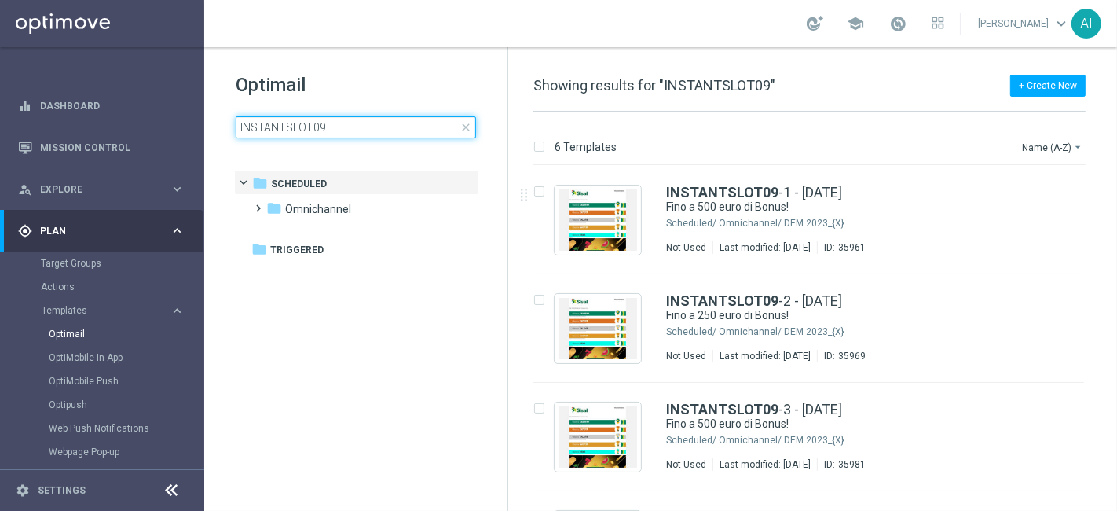
click at [396, 127] on input "INSTANTSLOT09" at bounding box center [356, 127] width 240 height 22
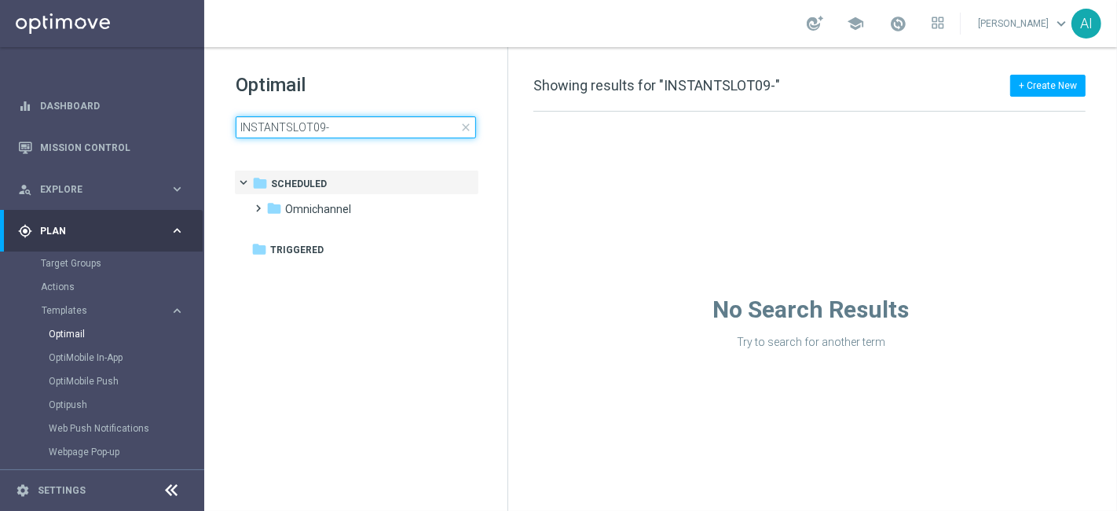
type input "INSTANTSLOT09-5"
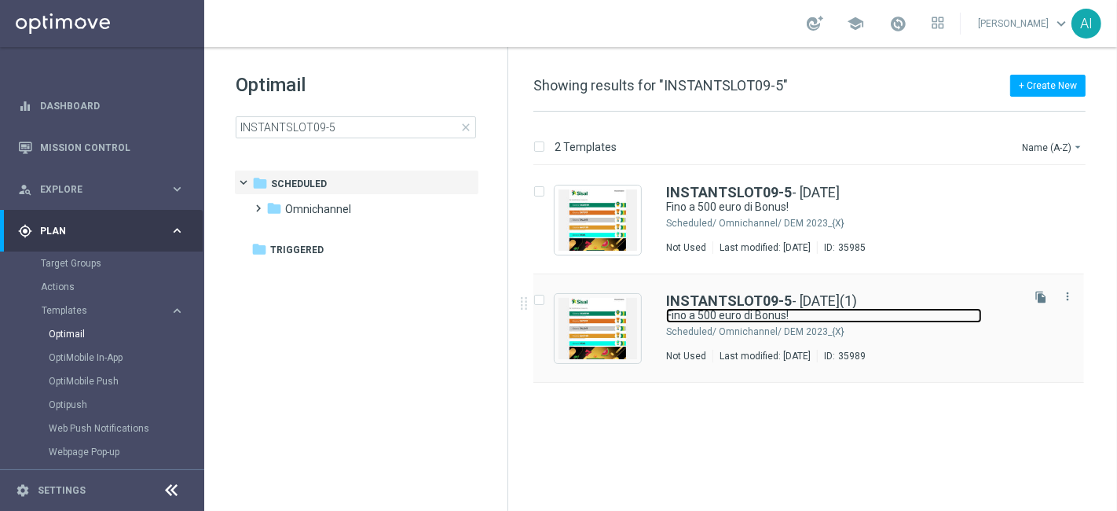
click at [917, 317] on link "Fino a 500 euro di Bonus!" at bounding box center [824, 315] width 316 height 15
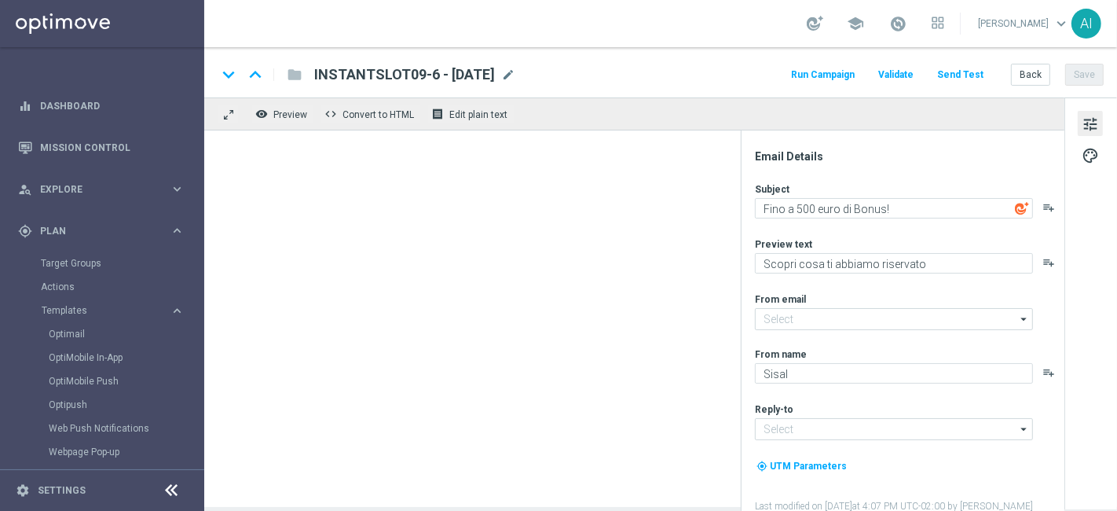
type input "INSTANTSLOT09-5 - [DATE](1)"
type input "[EMAIL_ADDRESS][DOMAIN_NAME]"
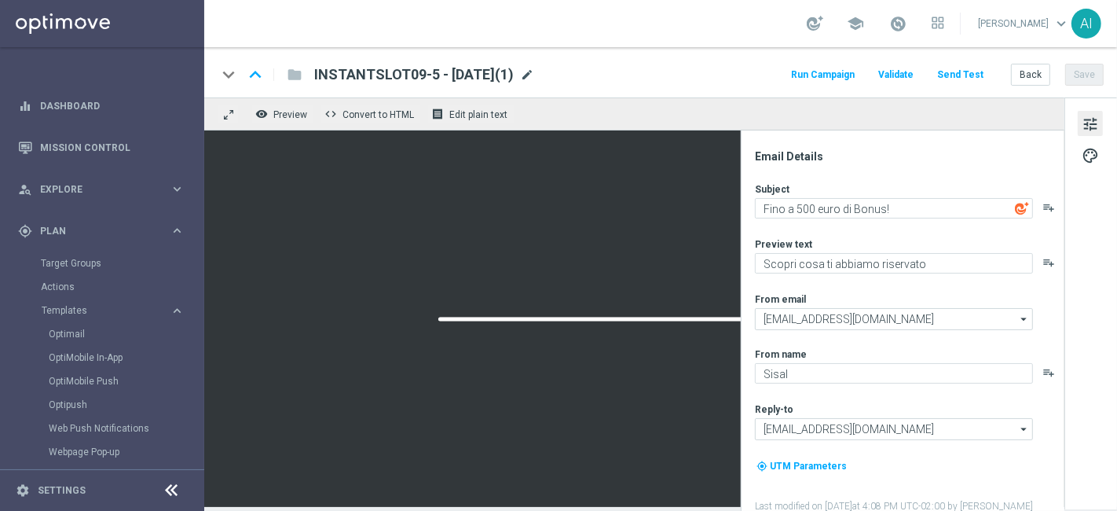
click at [534, 75] on span "mode_edit" at bounding box center [527, 75] width 14 height 14
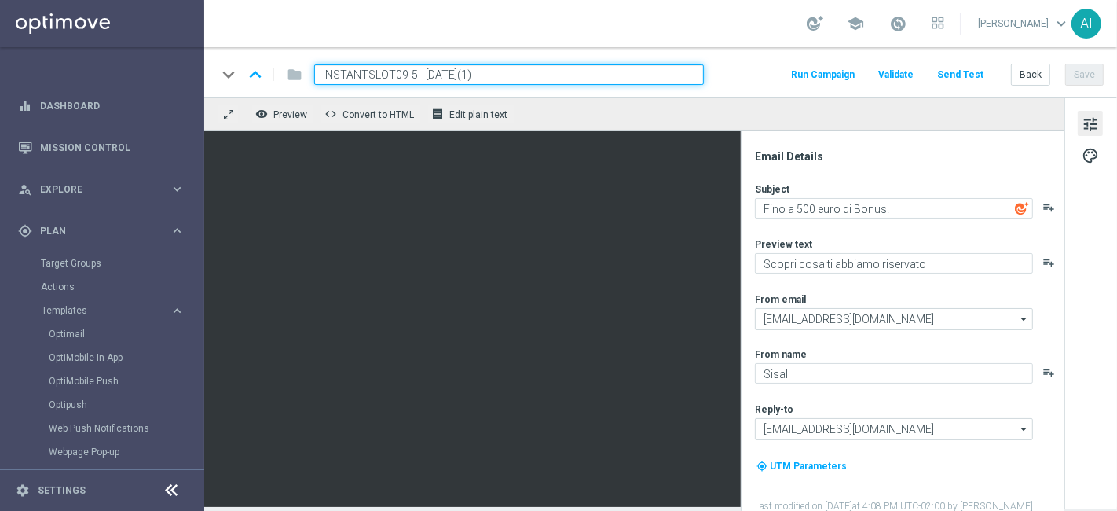
click at [407, 75] on input "INSTANTSLOT09-5 - [DATE](1)" at bounding box center [509, 74] width 390 height 20
type input "INSTANTSLOT09-6 - 09.09.2025"
click at [1084, 68] on button "Save" at bounding box center [1084, 75] width 39 height 22
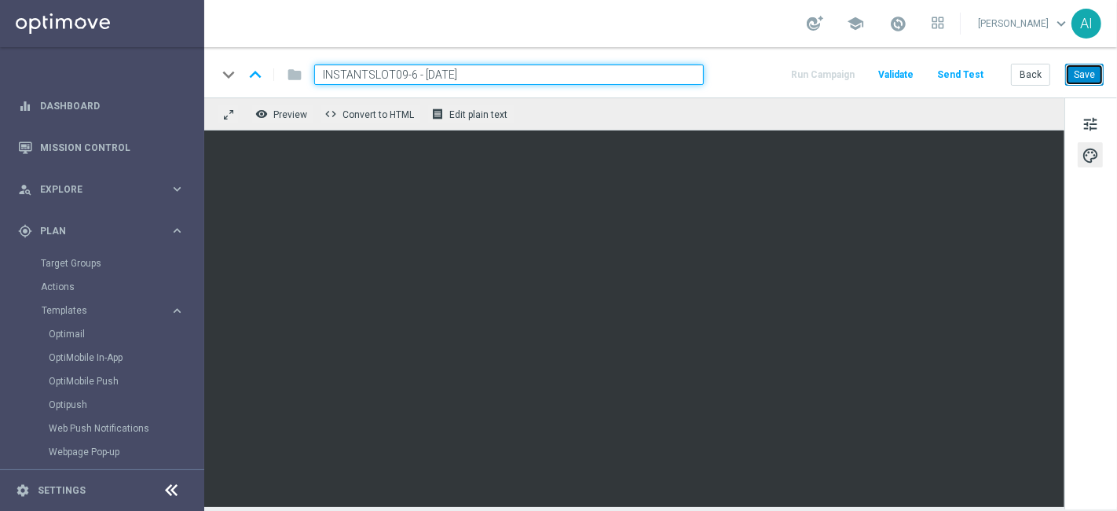
click at [1082, 71] on button "Save" at bounding box center [1084, 75] width 39 height 22
drag, startPoint x: 403, startPoint y: 71, endPoint x: 814, endPoint y: 98, distance: 411.9
click at [814, 98] on div "keyboard_arrow_down keyboard_arrow_up folder INSTANTSLOT09-6 - 09.09.2025 Run C…" at bounding box center [660, 277] width 913 height 460
click at [71, 336] on link "Optimail" at bounding box center [106, 334] width 115 height 13
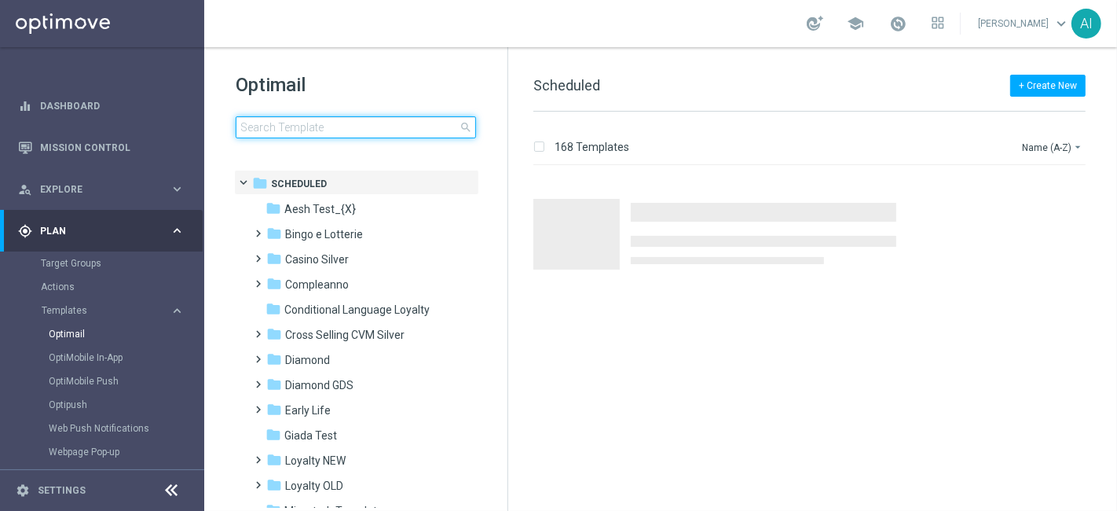
click at [313, 132] on input at bounding box center [356, 127] width 240 height 22
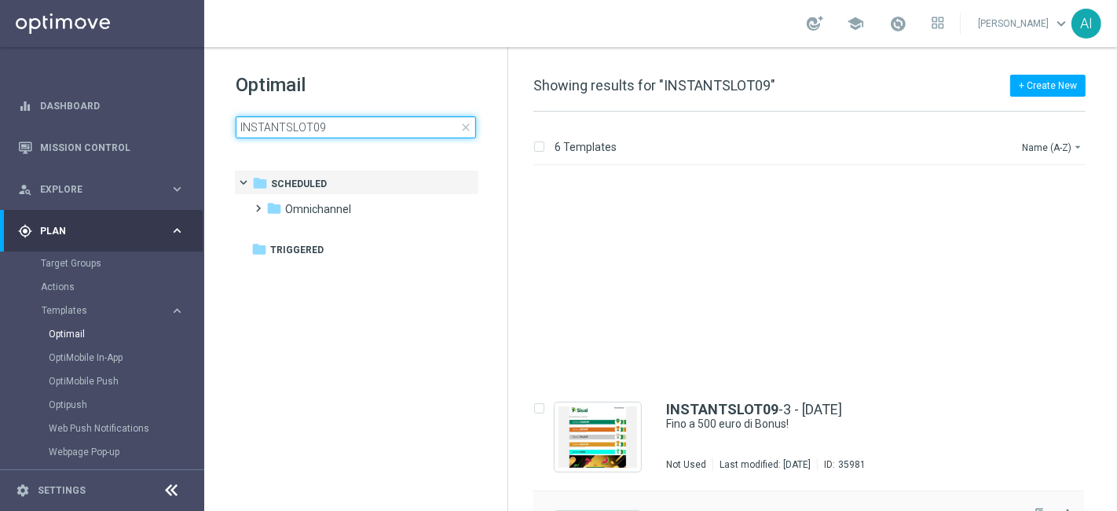
scroll to position [305, 0]
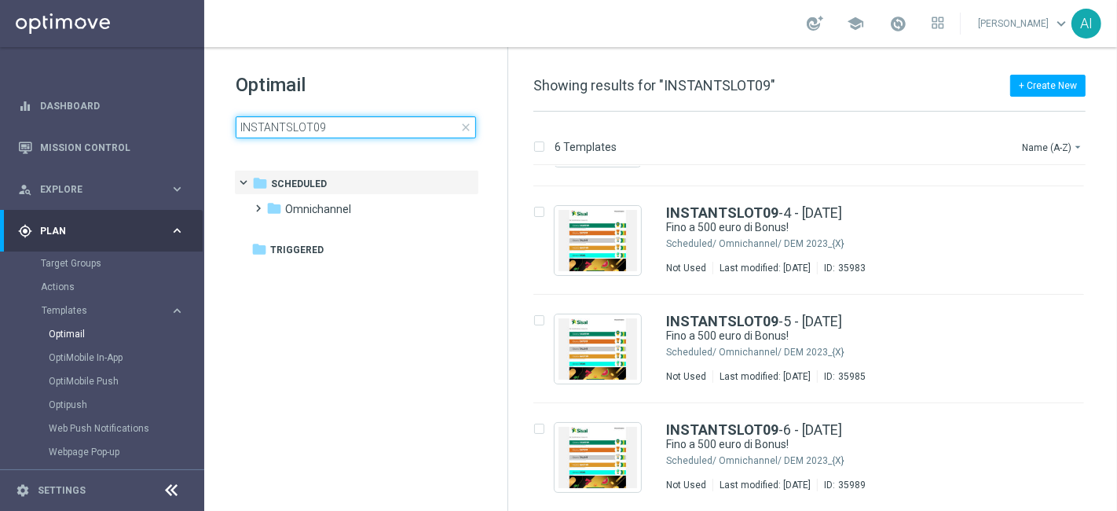
type input "INSTANTSLOT09"
